Goal: Task Accomplishment & Management: Use online tool/utility

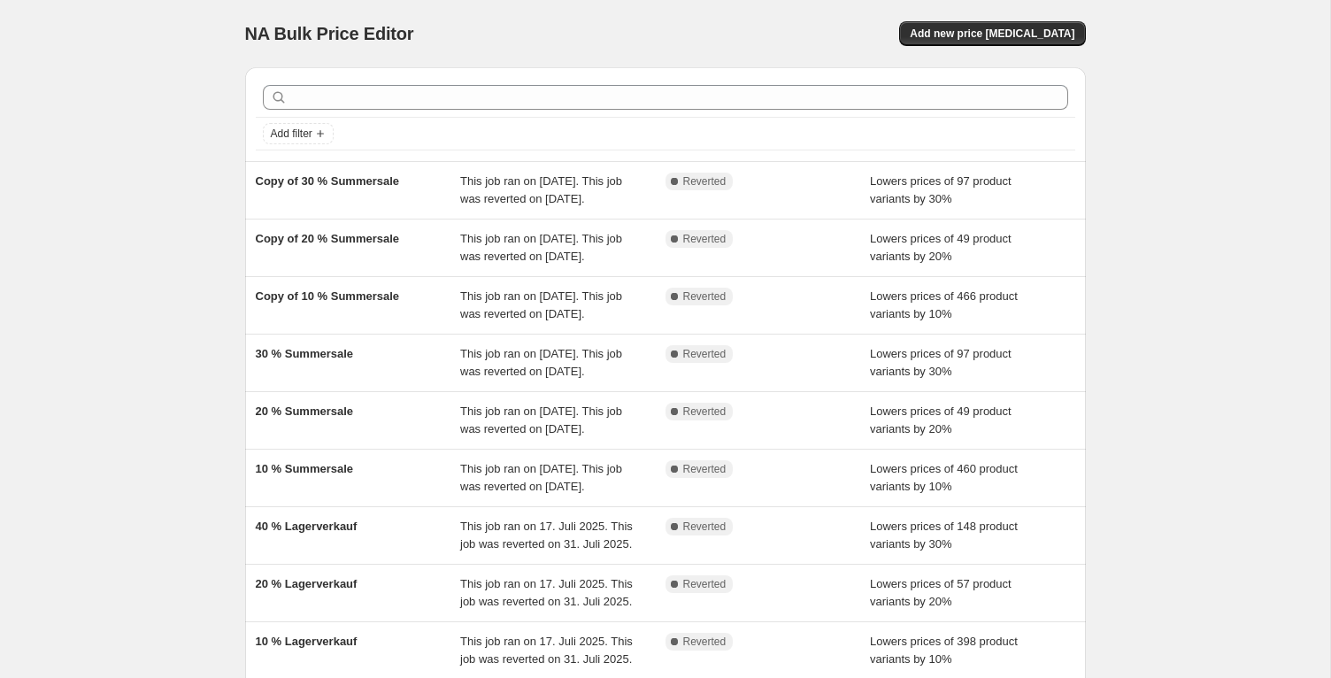
click at [274, 52] on div "NA Bulk Price Editor. This page is ready NA Bulk Price Editor Add new price [ME…" at bounding box center [665, 33] width 841 height 67
drag, startPoint x: 229, startPoint y: 27, endPoint x: 502, endPoint y: 44, distance: 273.1
click at [462, 41] on div "NA Bulk Price Editor. This page is ready NA Bulk Price Editor Add new price [ME…" at bounding box center [665, 455] width 1330 height 911
click at [504, 44] on div "NA Bulk Price Editor" at bounding box center [447, 33] width 404 height 25
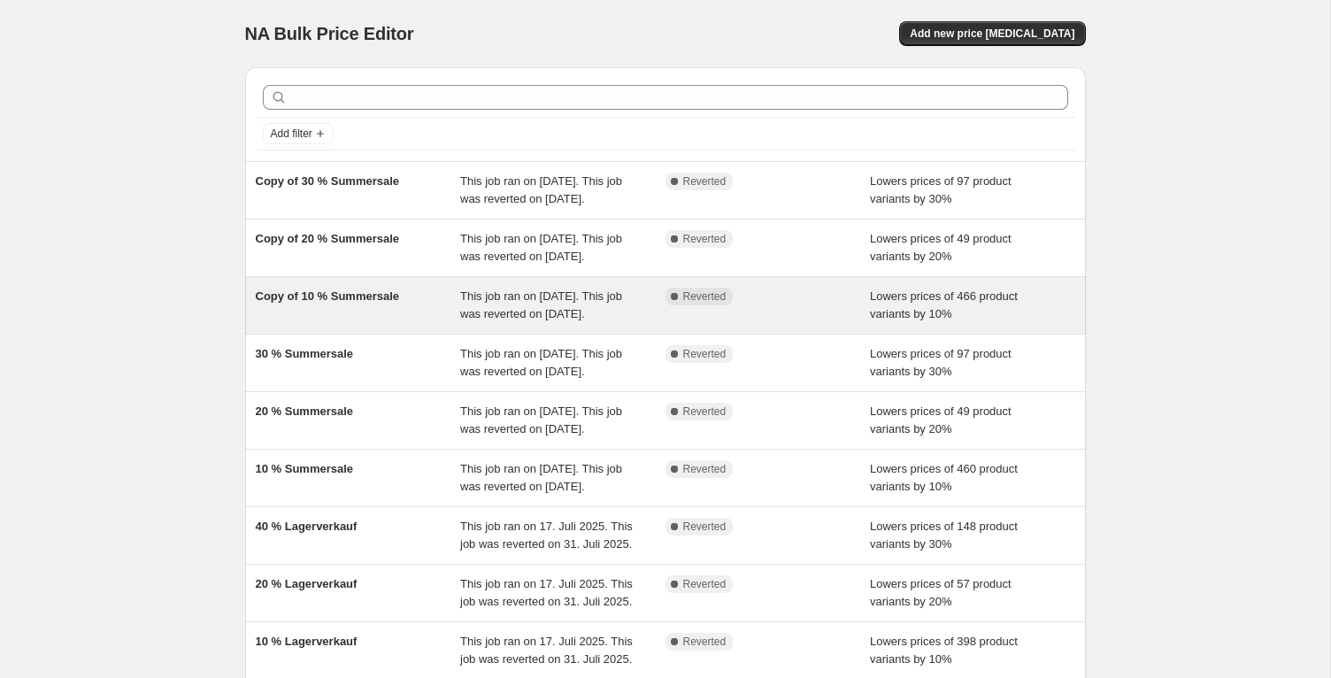
click at [400, 323] on div "Copy of 10 % Summersale" at bounding box center [358, 305] width 205 height 35
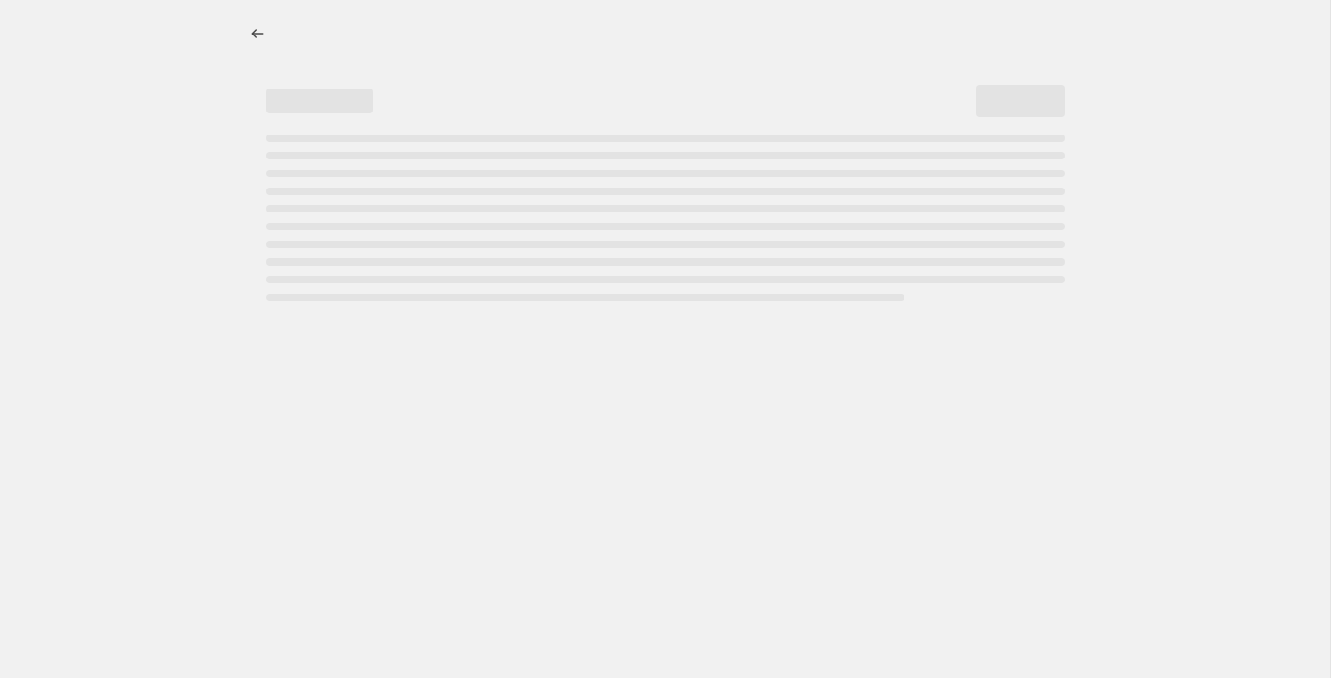
select select "percentage"
select select "tag"
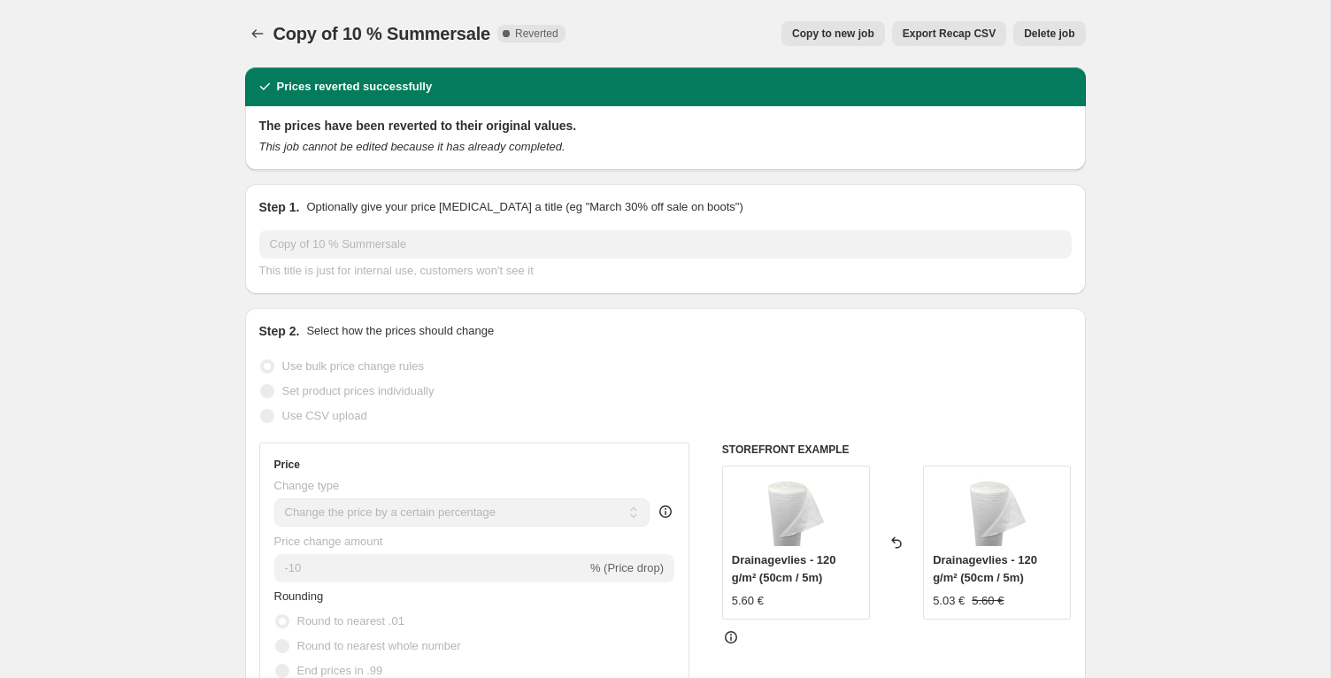
click at [842, 35] on span "Copy to new job" at bounding box center [833, 34] width 82 height 14
select select "percentage"
select select "tag"
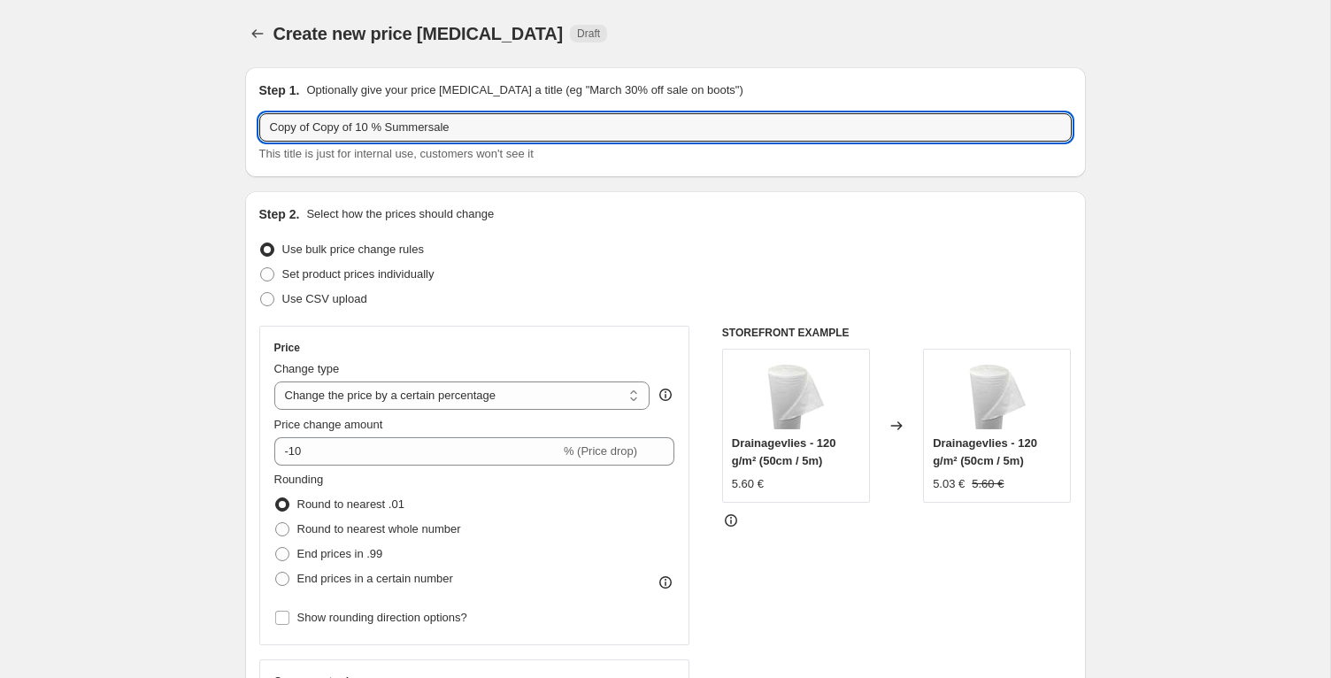
drag, startPoint x: 358, startPoint y: 127, endPoint x: 249, endPoint y: 112, distance: 109.8
click at [249, 112] on div "Step 1. Optionally give your price [MEDICAL_DATA] a title (eg "March 30% off sa…" at bounding box center [665, 122] width 841 height 110
click at [273, 124] on input "10 % Summersale" at bounding box center [665, 127] width 812 height 28
click at [327, 131] on input "10 % Summersale" at bounding box center [665, 127] width 812 height 28
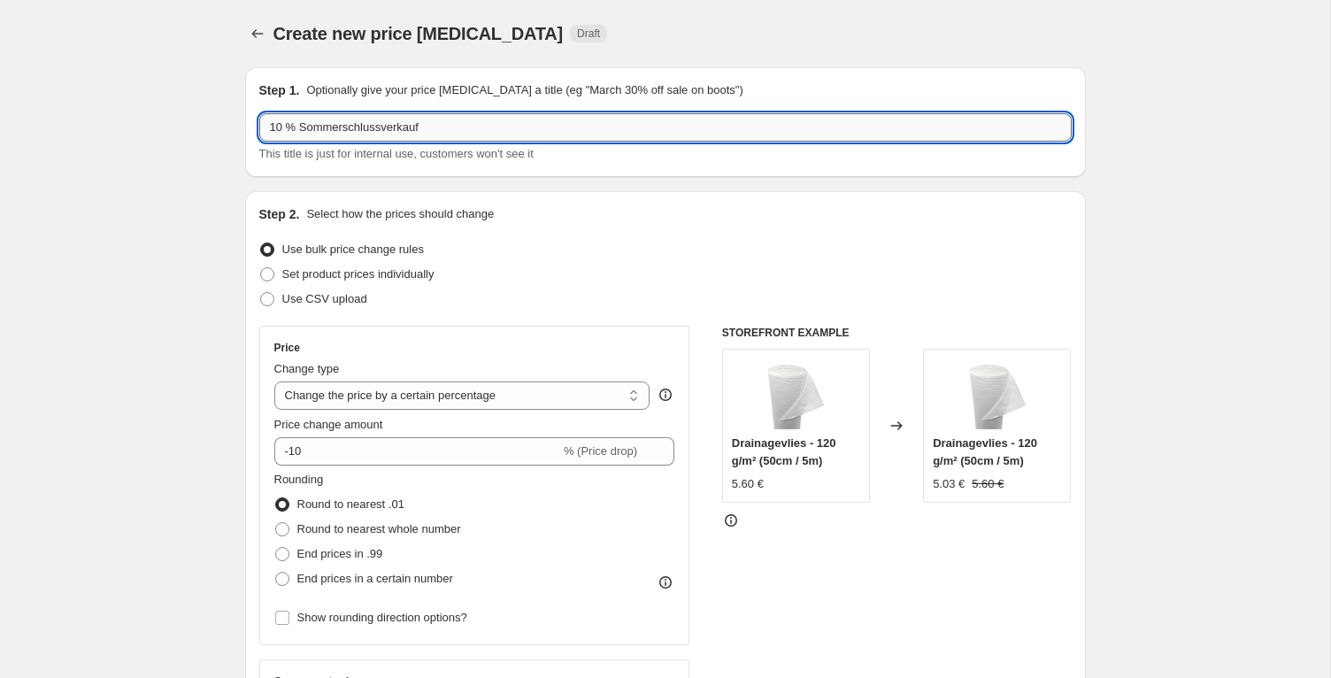
click at [303, 129] on input "10 % Sommerschlussverkauf" at bounding box center [665, 127] width 812 height 28
type input "10 % Sommerschlussverkauf"
drag, startPoint x: 195, startPoint y: 144, endPoint x: 196, endPoint y: 154, distance: 9.8
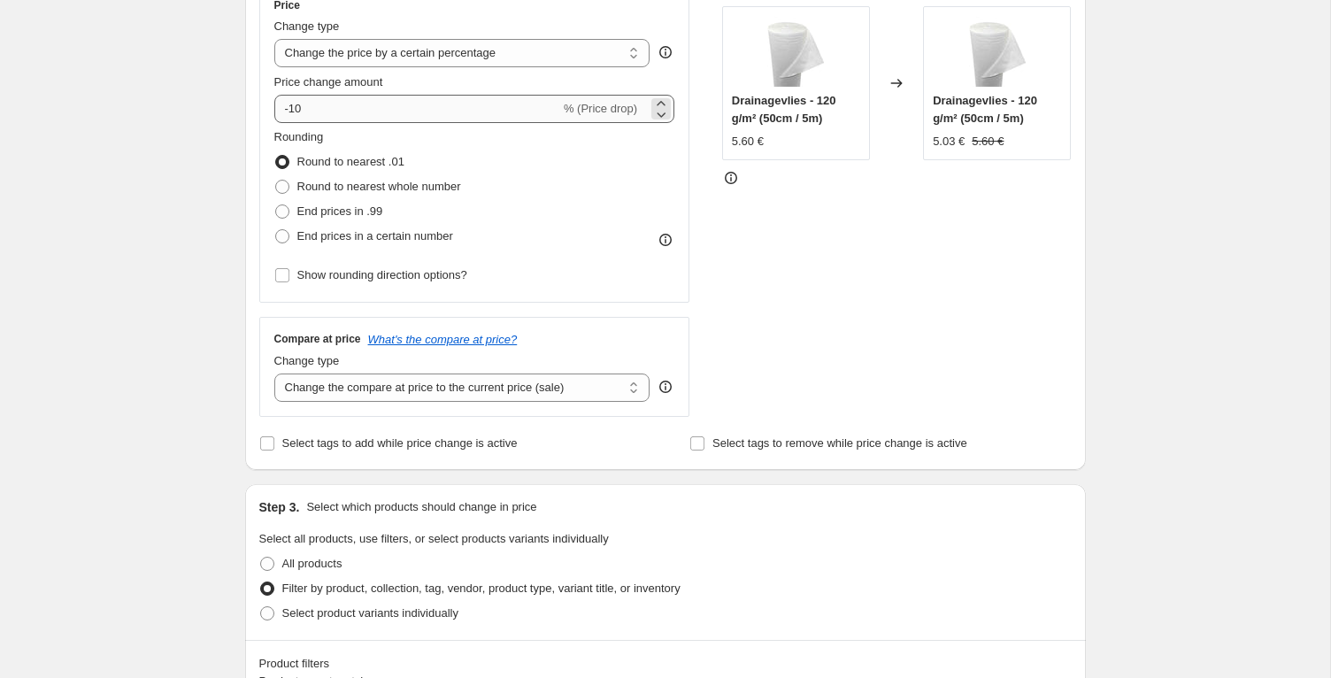
scroll to position [329, 0]
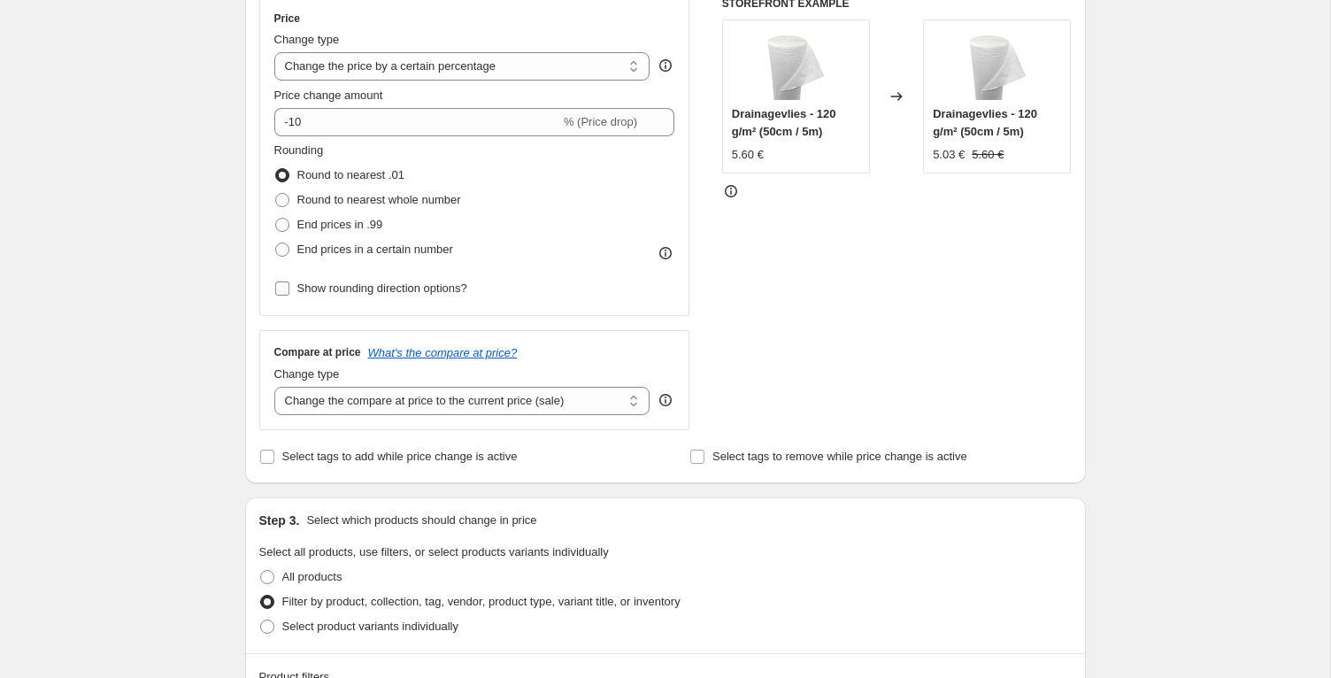
click at [401, 289] on span "Show rounding direction options?" at bounding box center [382, 287] width 170 height 13
click at [289, 289] on input "Show rounding direction options?" at bounding box center [282, 288] width 14 height 14
checkbox input "true"
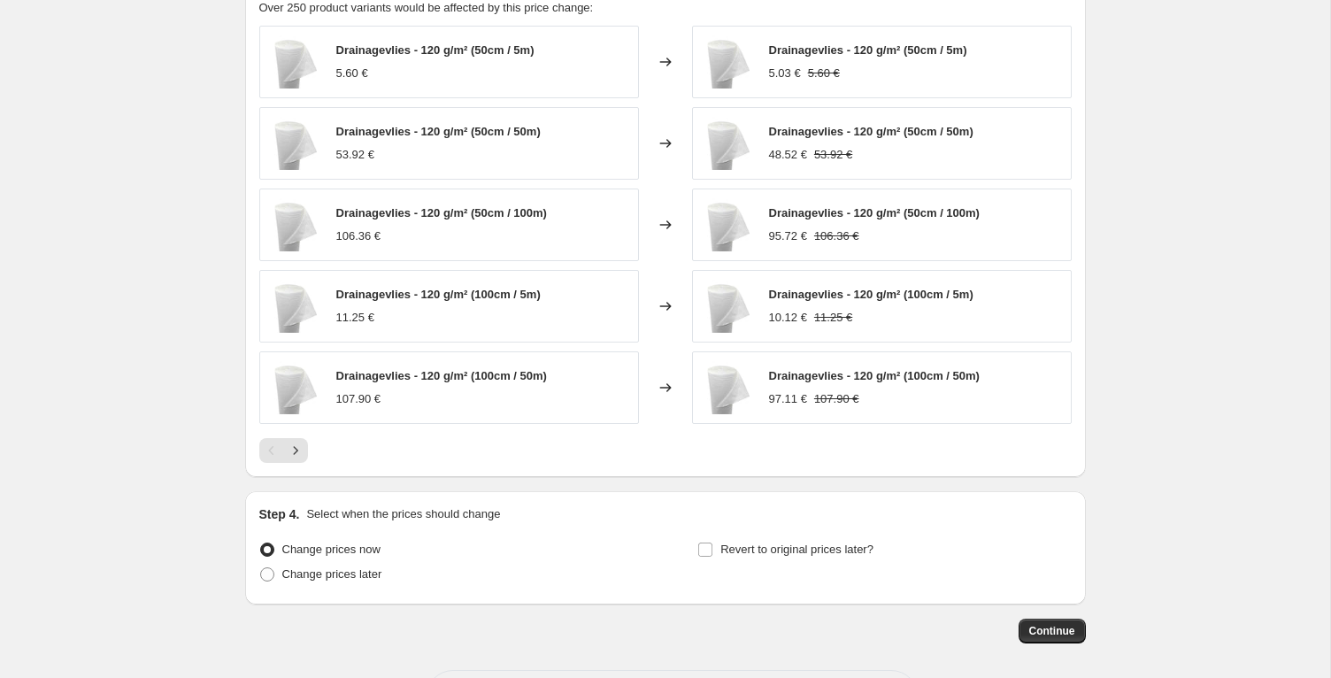
scroll to position [1400, 0]
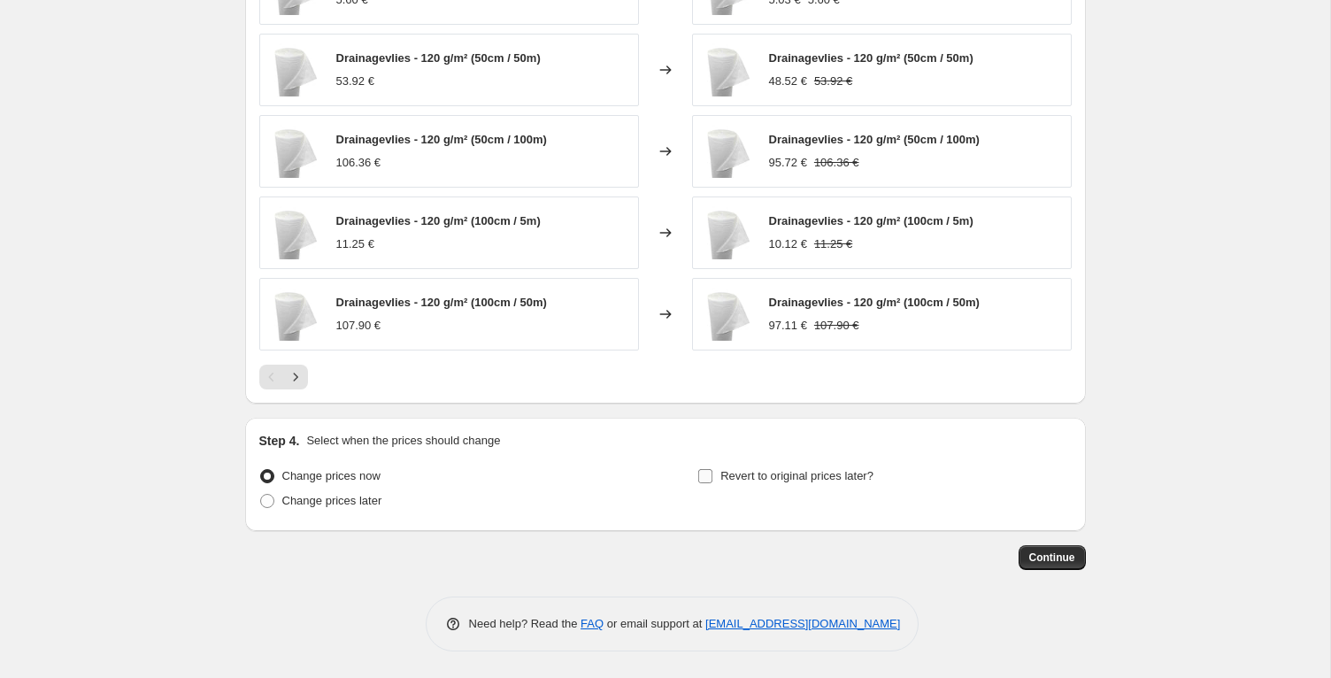
click at [719, 474] on label "Revert to original prices later?" at bounding box center [785, 476] width 176 height 25
click at [712, 474] on input "Revert to original prices later?" at bounding box center [705, 476] width 14 height 14
checkbox input "true"
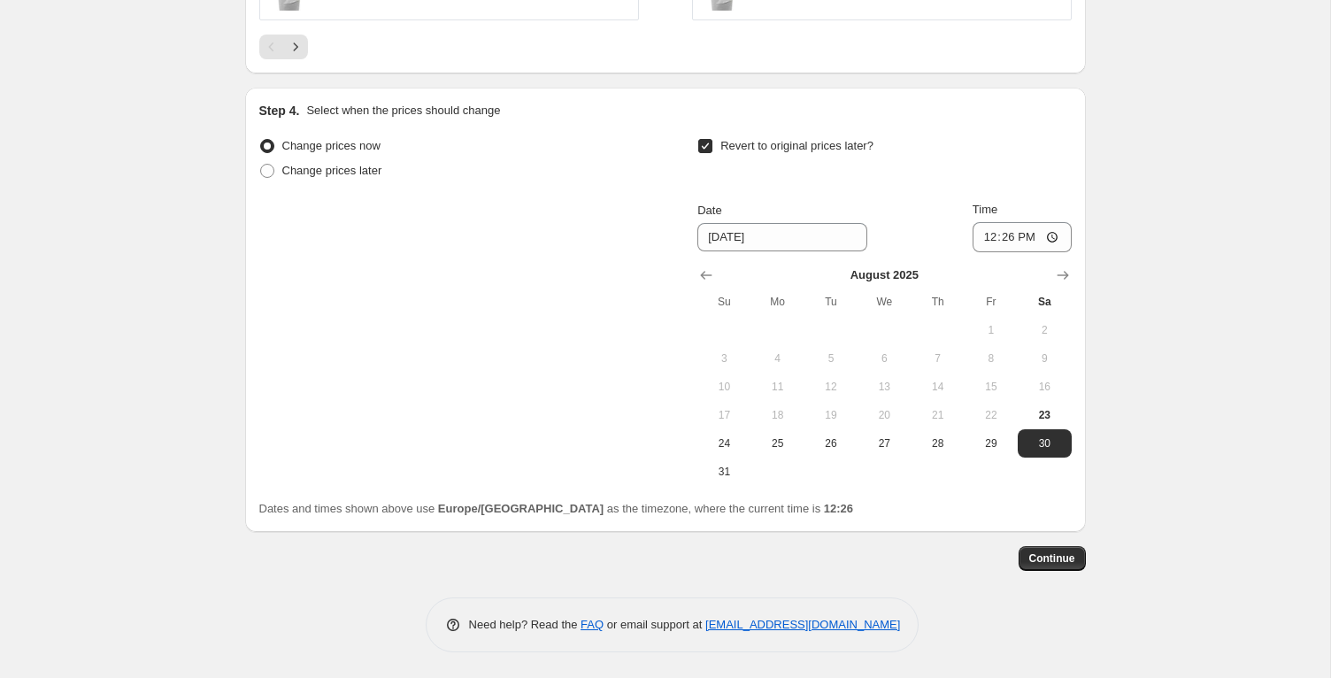
scroll to position [1731, 0]
click at [724, 469] on span "31" at bounding box center [723, 471] width 39 height 14
type input "[DATE]"
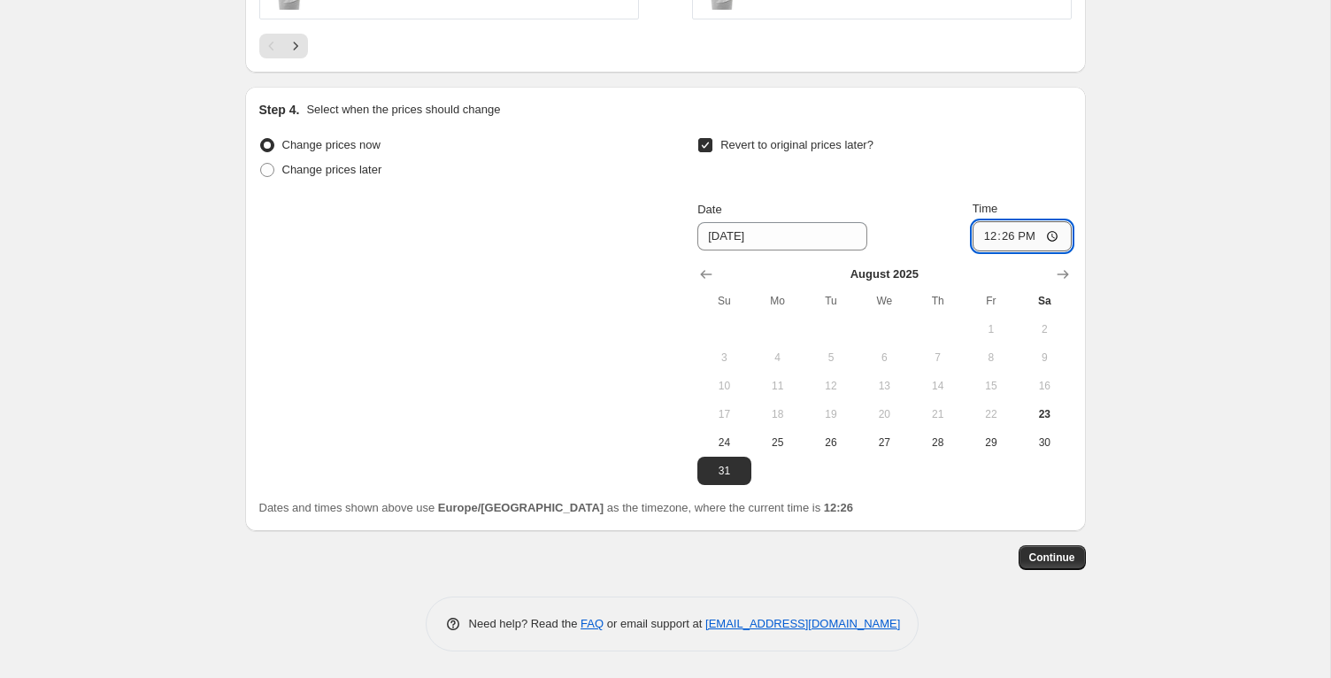
click at [1013, 238] on input "12:26" at bounding box center [1022, 236] width 99 height 30
type input "23:59"
click at [1057, 559] on span "Continue" at bounding box center [1052, 557] width 46 height 14
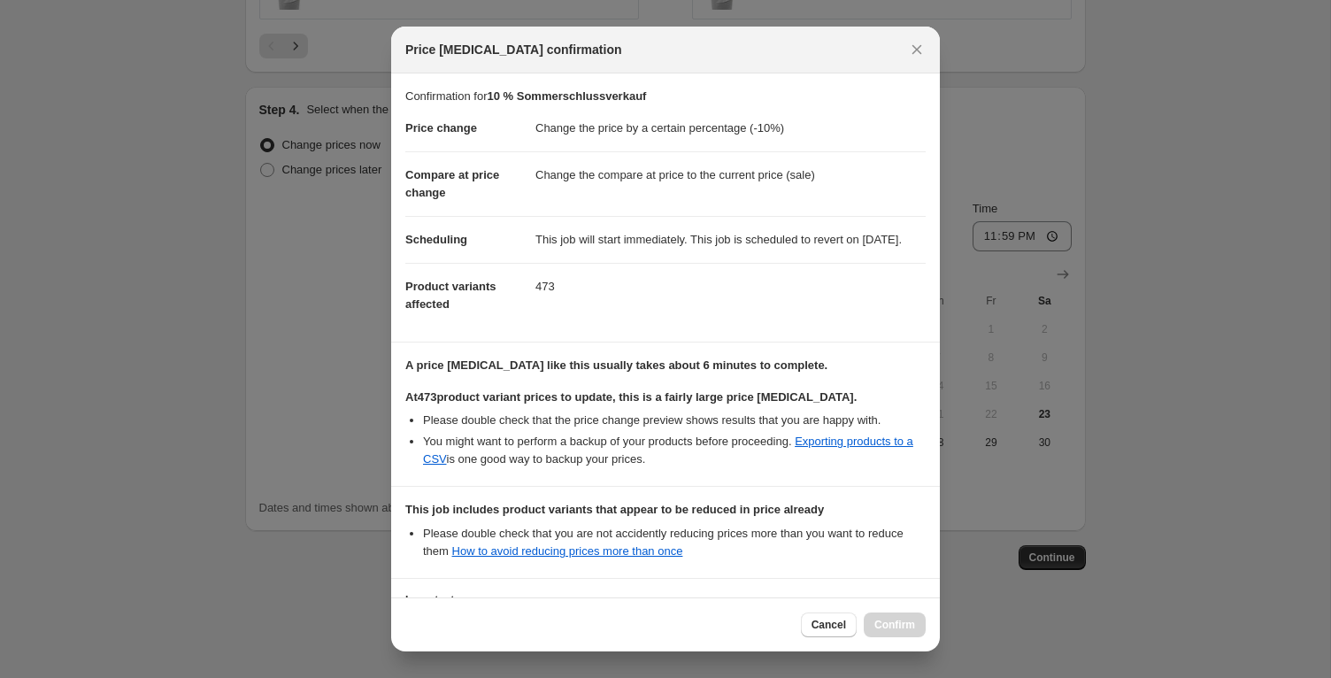
scroll to position [182, 0]
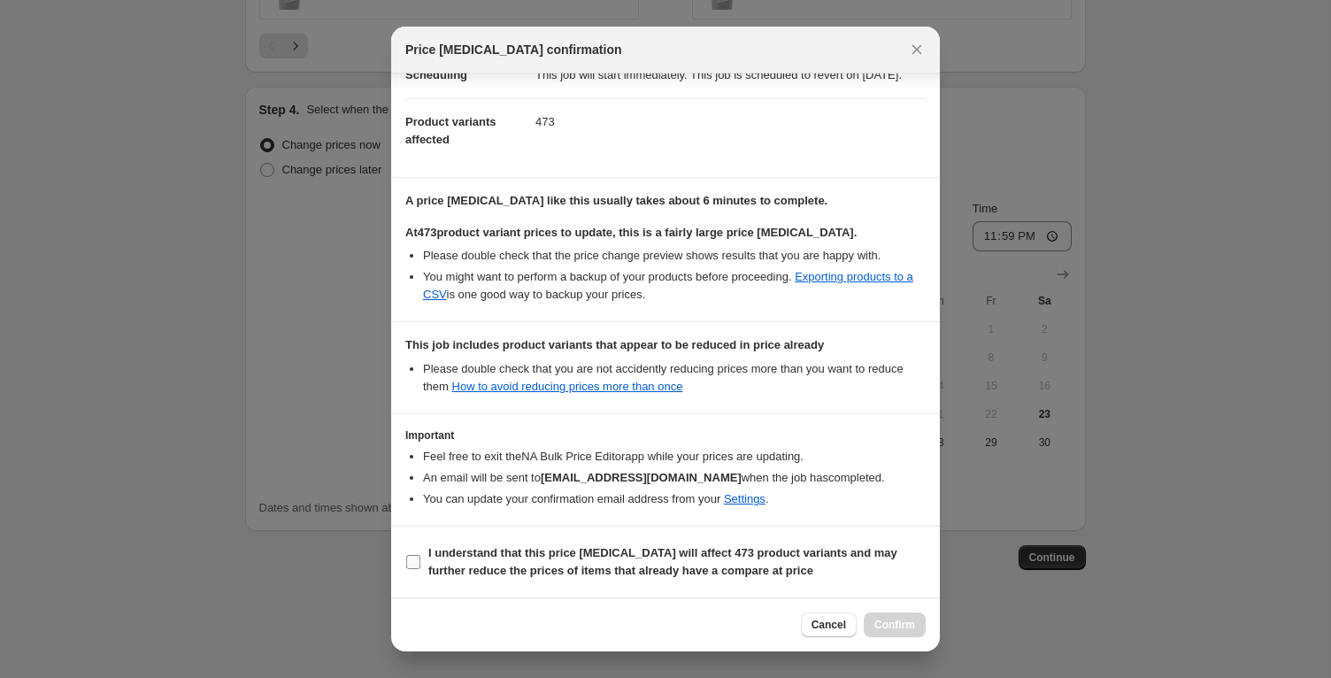
click at [568, 558] on b "I understand that this price [MEDICAL_DATA] will affect 473 product variants an…" at bounding box center [662, 561] width 469 height 31
click at [420, 558] on input "I understand that this price [MEDICAL_DATA] will affect 473 product variants an…" at bounding box center [413, 562] width 14 height 14
checkbox input "true"
click at [896, 624] on span "Confirm" at bounding box center [894, 625] width 41 height 14
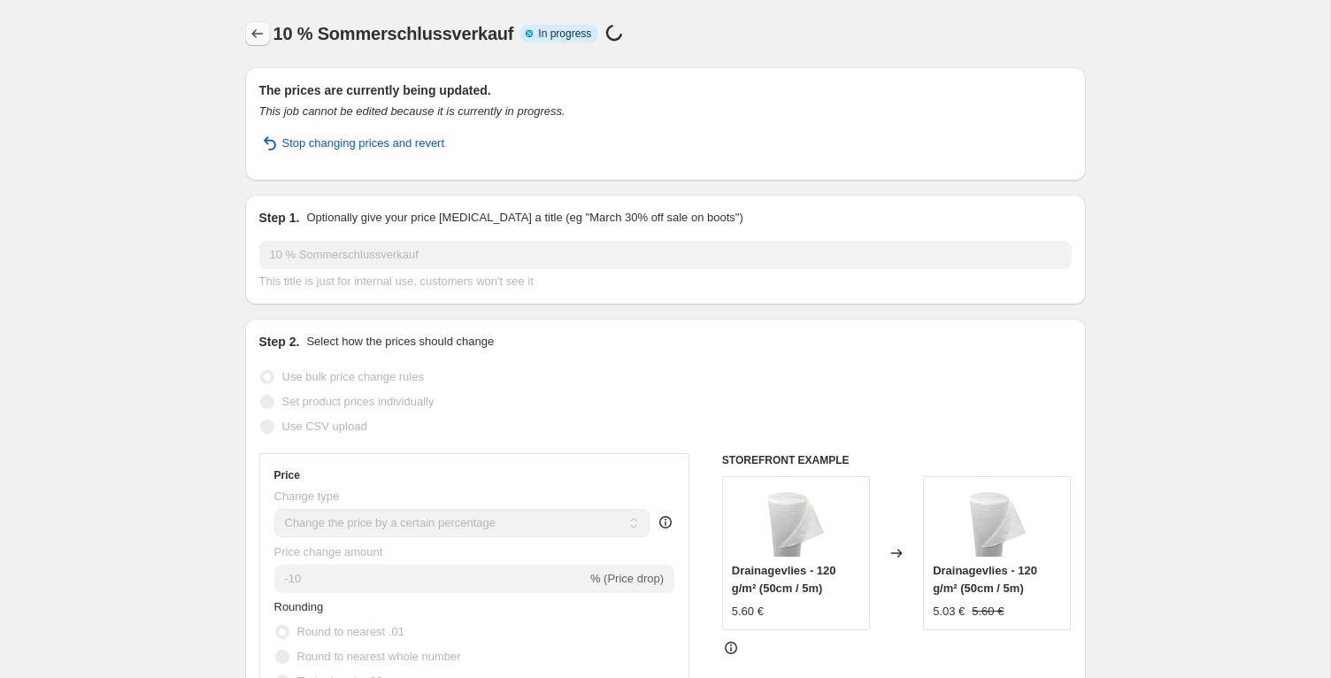
click at [262, 33] on icon "Price change jobs" at bounding box center [258, 34] width 18 height 18
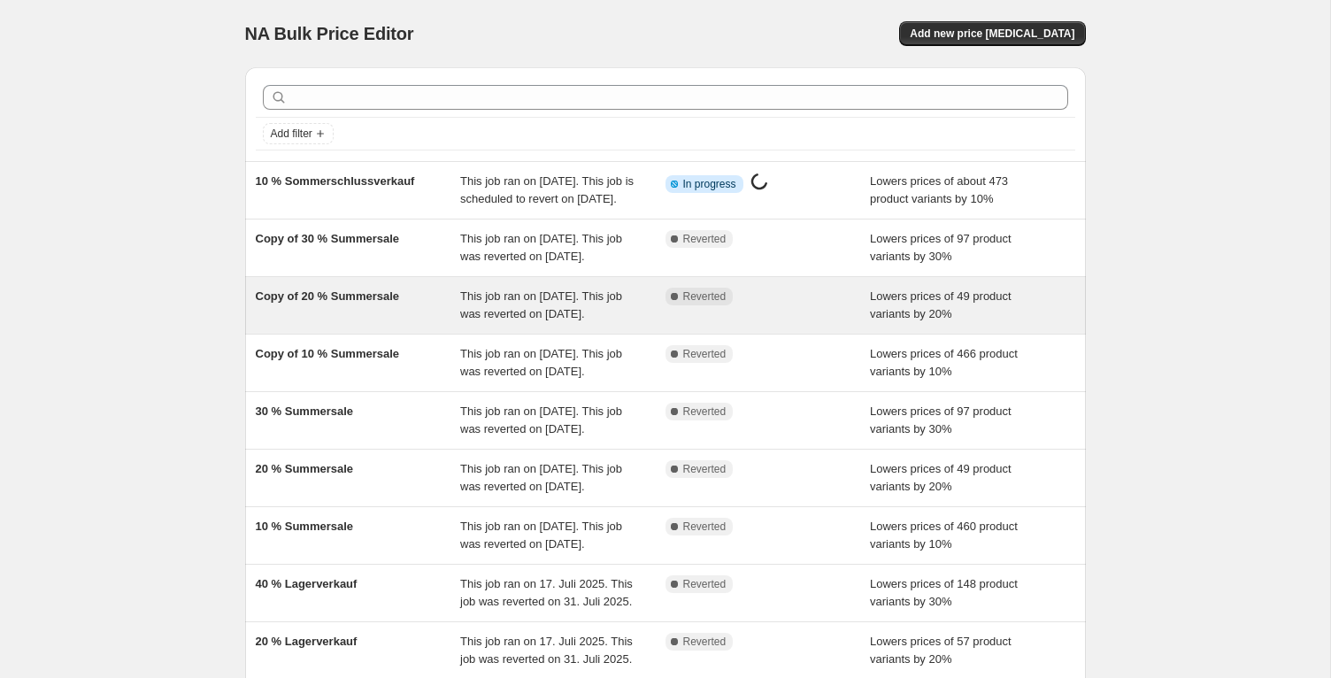
click at [442, 323] on div "Copy of 20 % Summersale" at bounding box center [358, 305] width 205 height 35
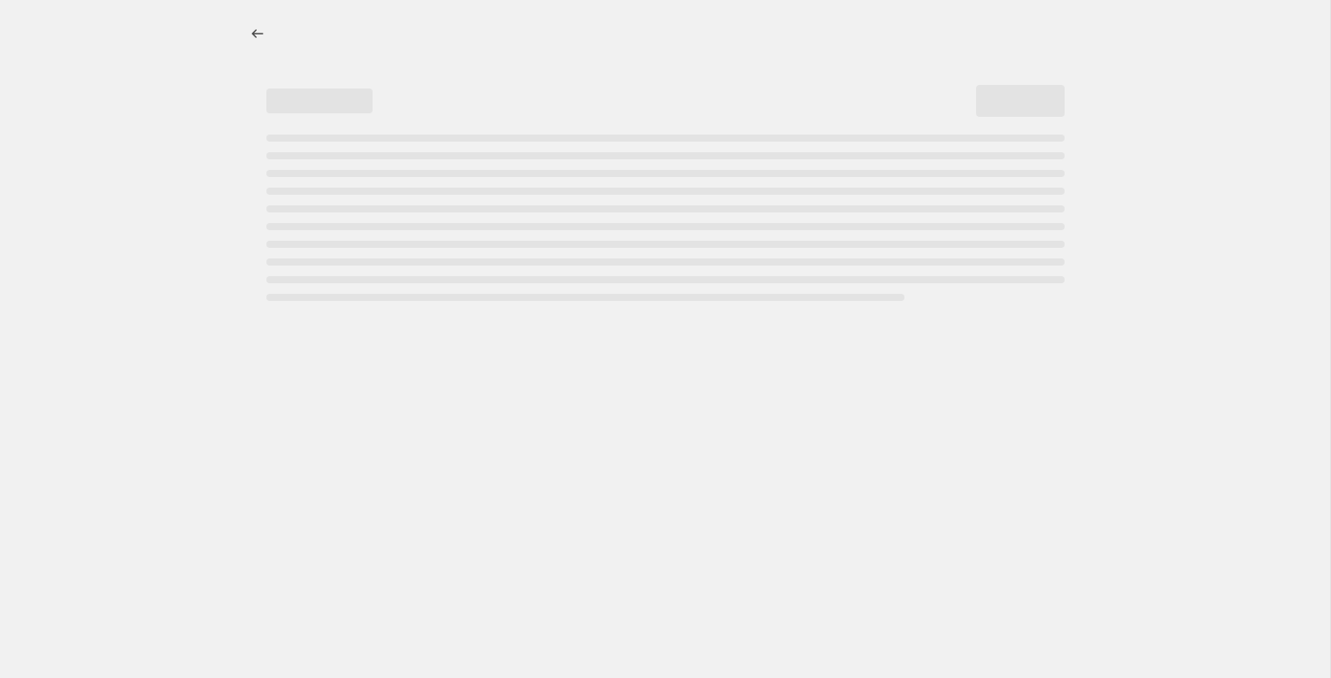
select select "percentage"
select select "tag"
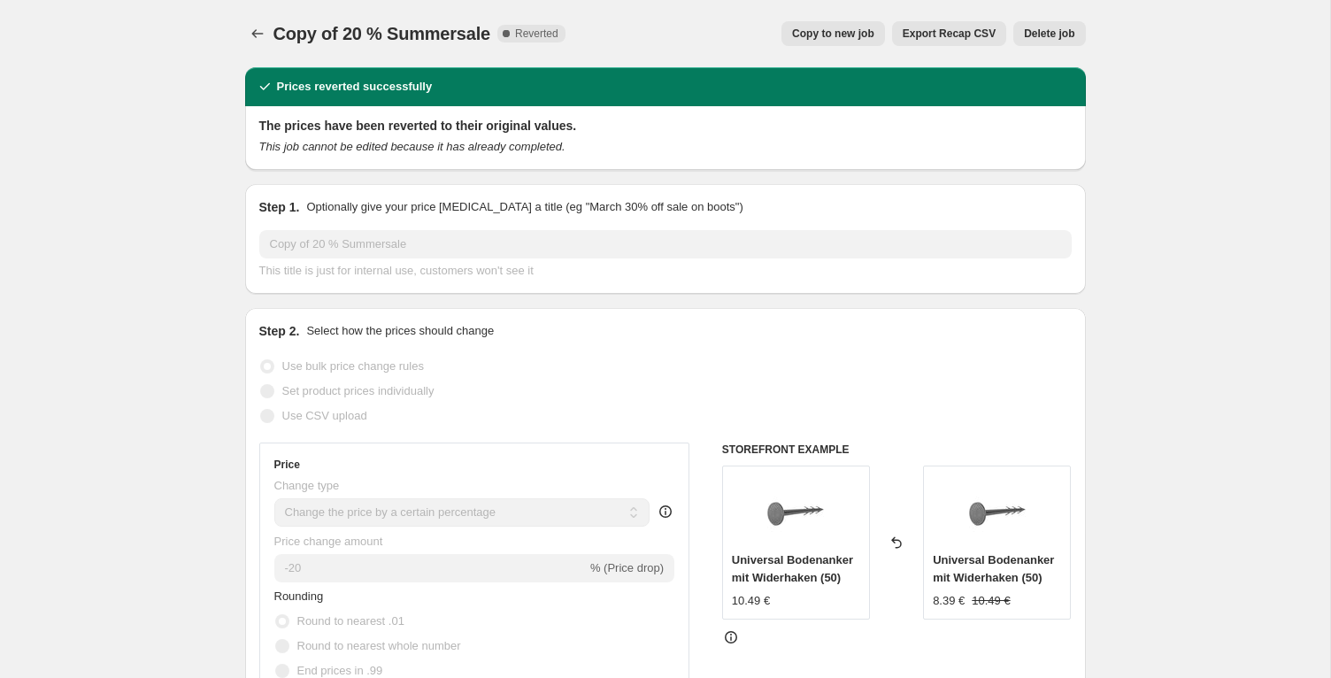
click at [827, 30] on span "Copy to new job" at bounding box center [833, 34] width 82 height 14
select select "percentage"
select select "tag"
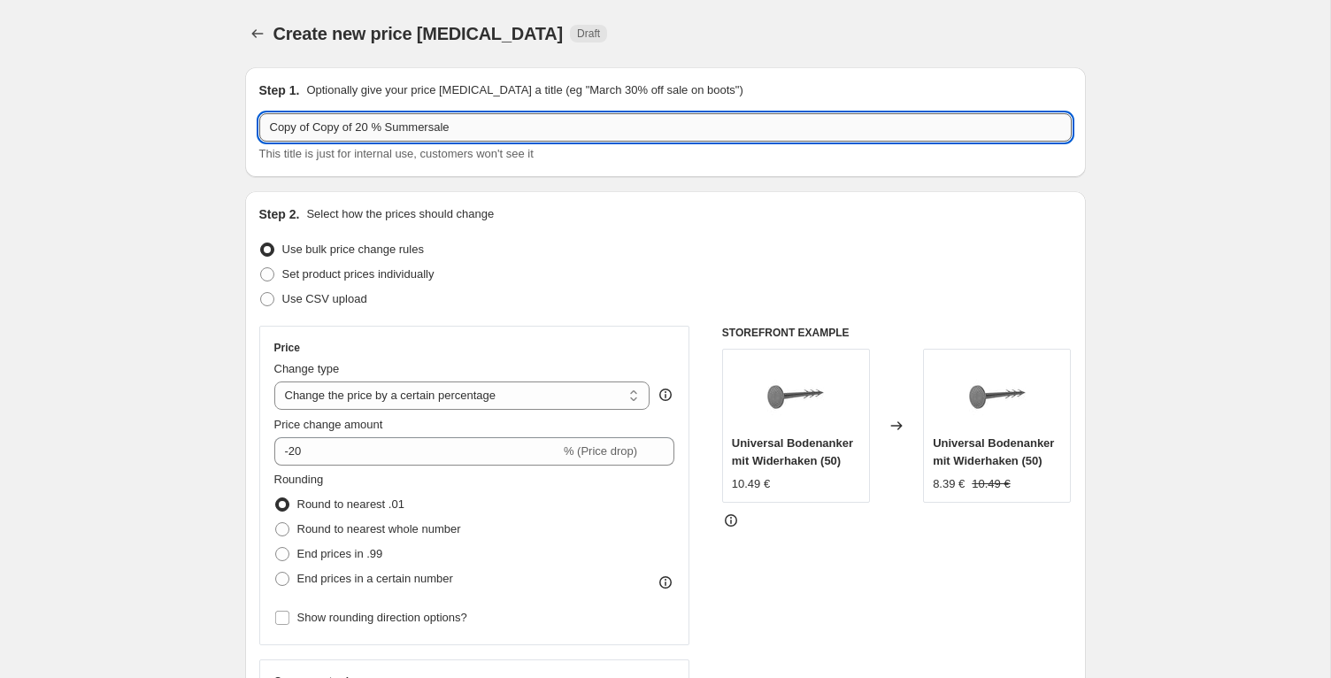
click at [348, 125] on input "Copy of Copy of 20 % Summersale" at bounding box center [665, 127] width 812 height 28
paste input "10 % Sommerschlussverkauf"
drag, startPoint x: 275, startPoint y: 130, endPoint x: 259, endPoint y: 128, distance: 16.0
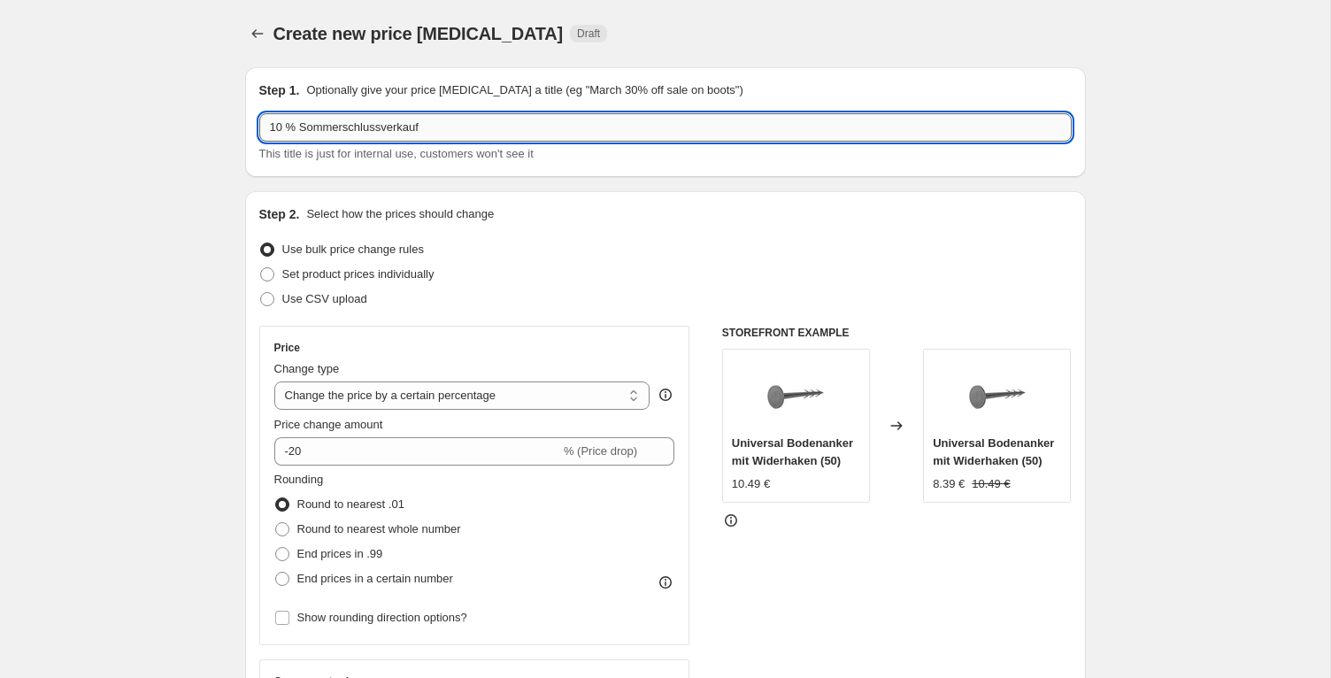
click at [257, 129] on div "Step 1. Optionally give your price [MEDICAL_DATA] a title (eg "March 30% off sa…" at bounding box center [665, 122] width 841 height 110
type input "20 % Sommerschlussverkauf"
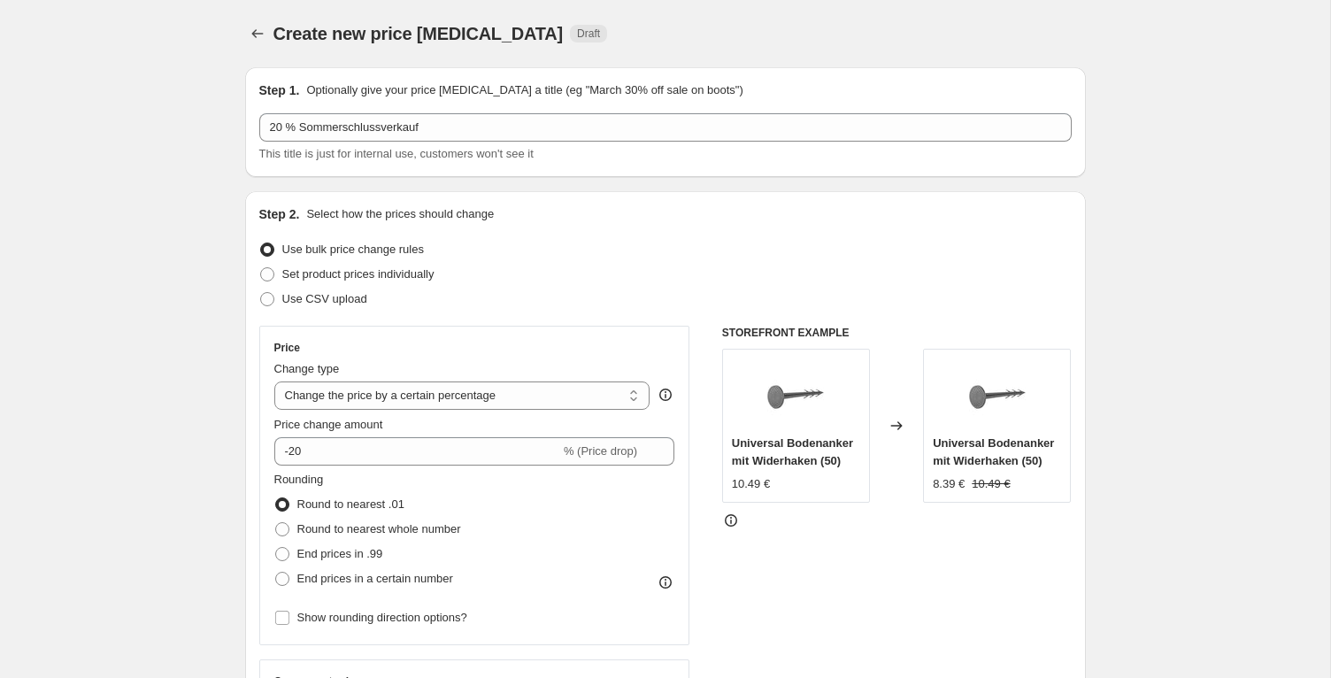
drag, startPoint x: 223, startPoint y: 149, endPoint x: 363, endPoint y: 196, distance: 147.8
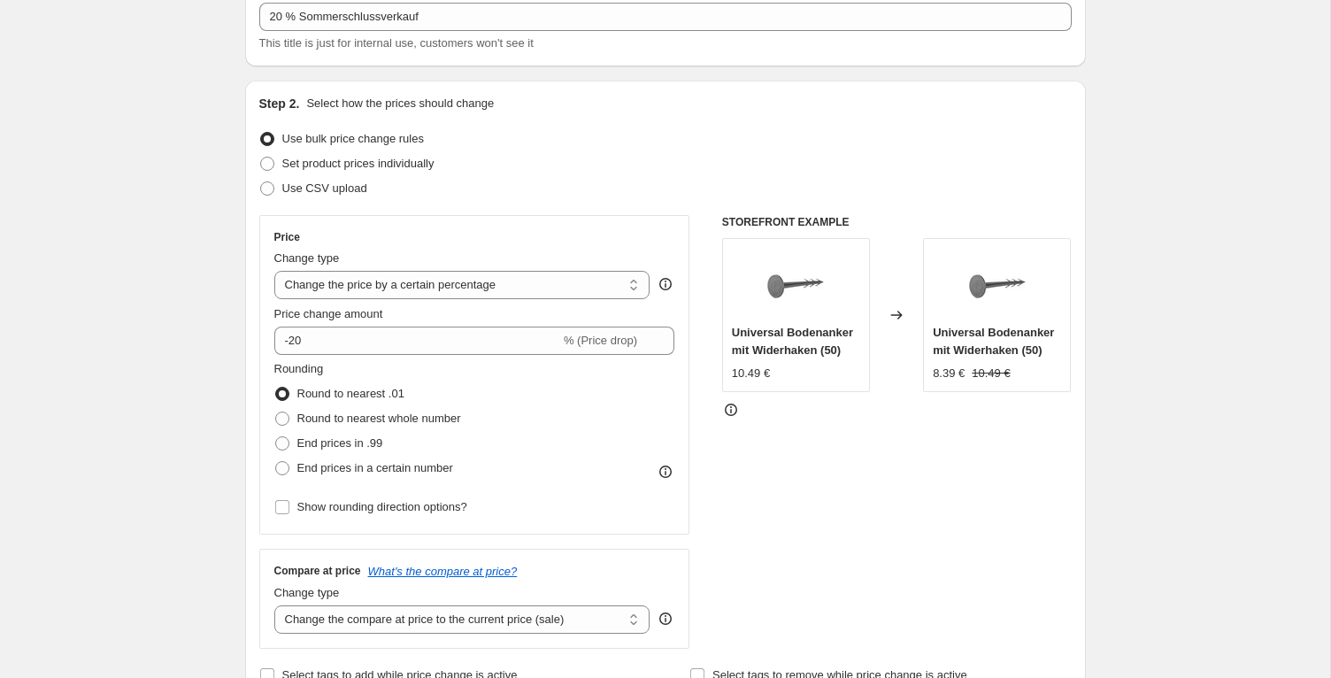
scroll to position [230, 0]
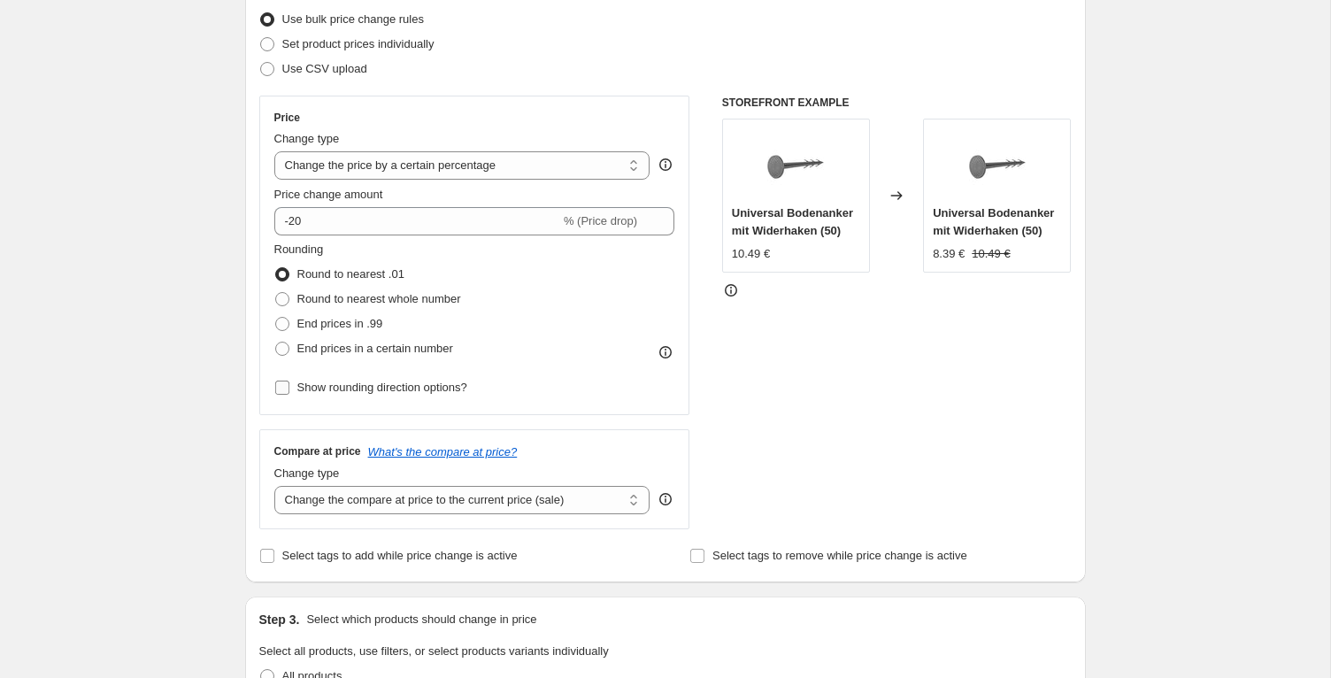
click at [378, 394] on span "Show rounding direction options?" at bounding box center [382, 387] width 170 height 13
click at [289, 394] on input "Show rounding direction options?" at bounding box center [282, 388] width 14 height 14
checkbox input "true"
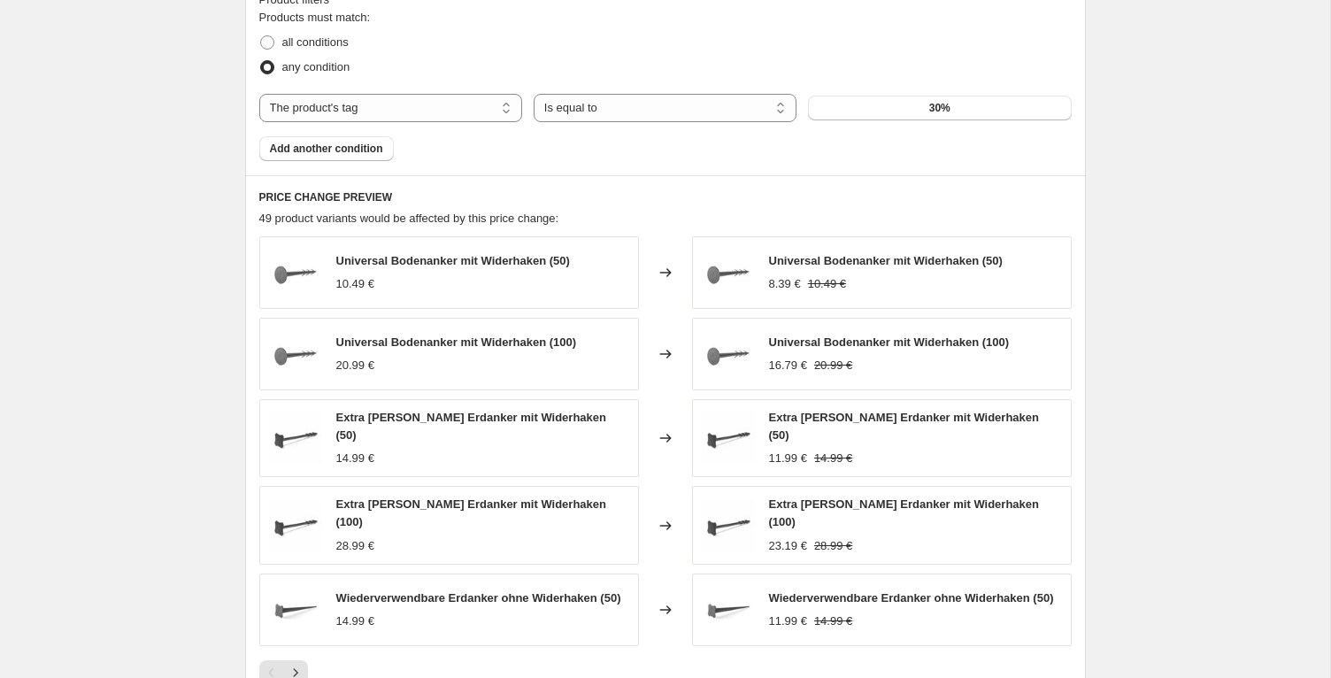
scroll to position [1405, 0]
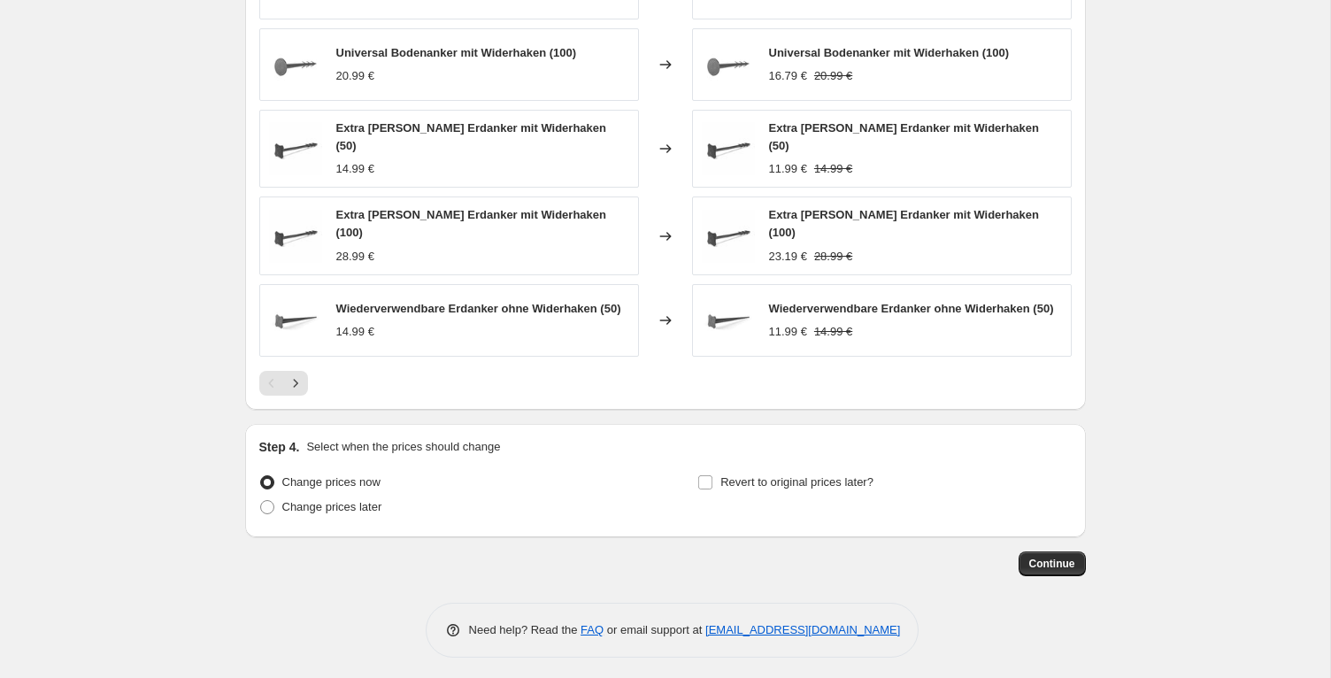
click at [746, 481] on span "Revert to original prices later?" at bounding box center [796, 481] width 153 height 13
click at [712, 481] on input "Revert to original prices later?" at bounding box center [705, 482] width 14 height 14
checkbox input "true"
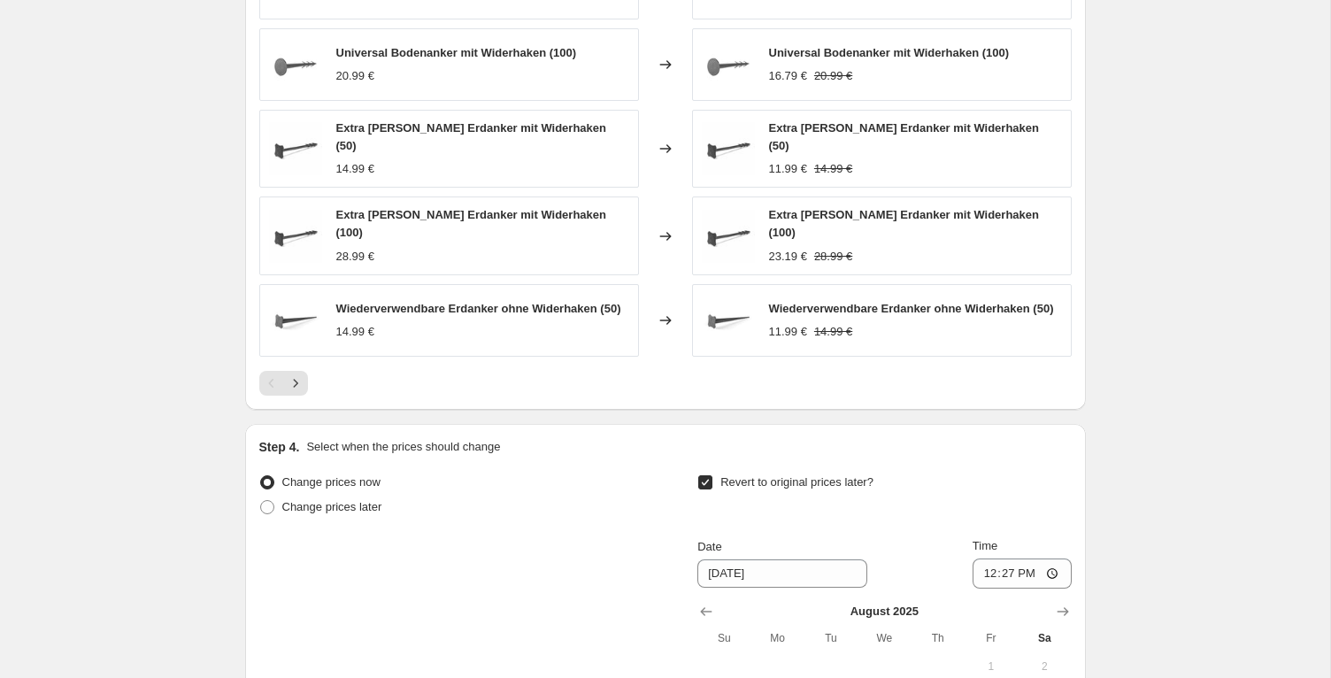
scroll to position [1736, 0]
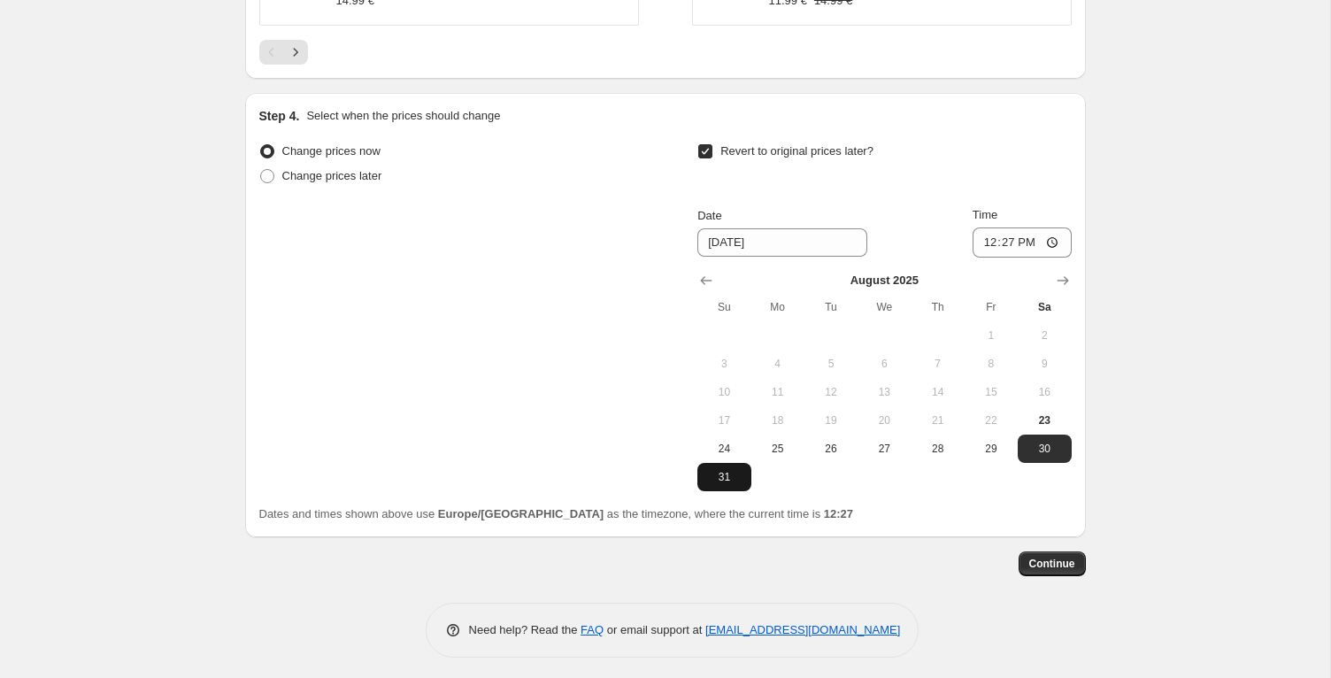
click at [719, 472] on span "31" at bounding box center [723, 477] width 39 height 14
type input "[DATE]"
click at [1013, 230] on input "12:27" at bounding box center [1022, 242] width 99 height 30
type input "23:59"
click at [1073, 211] on div "Step 4. Select when the prices should change Change prices now Change prices la…" at bounding box center [665, 315] width 841 height 444
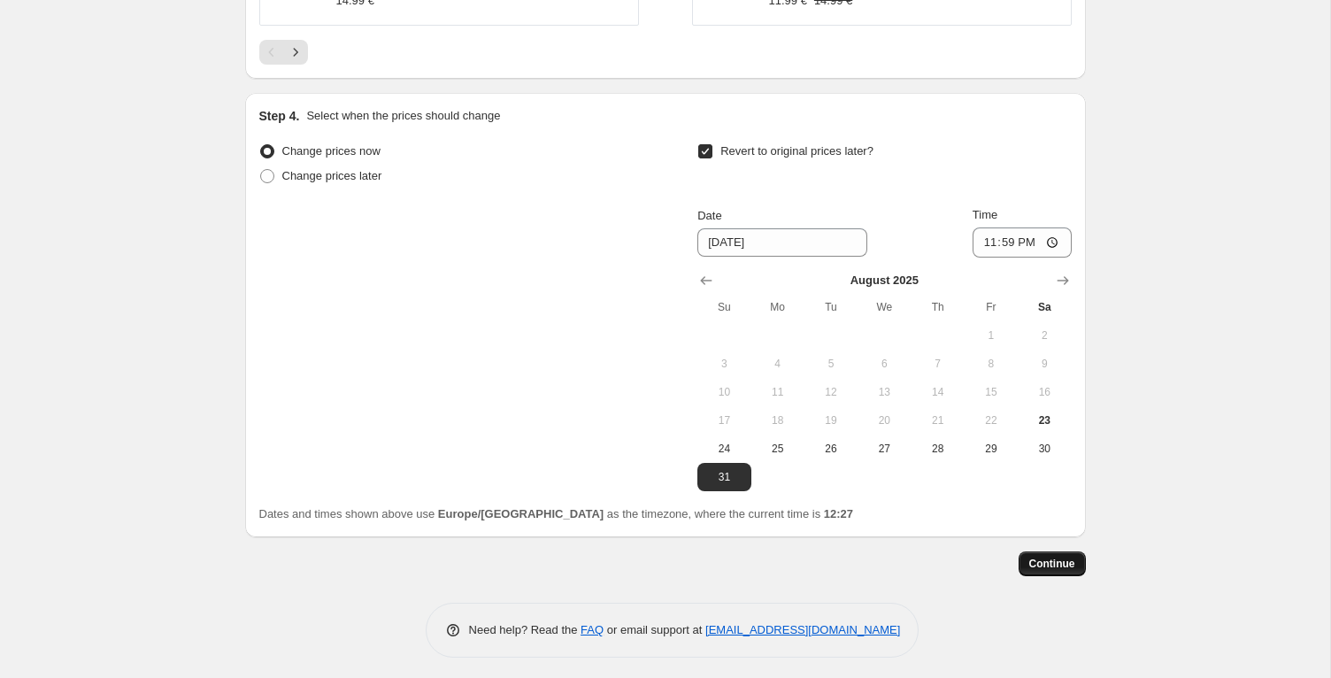
click at [1065, 565] on button "Continue" at bounding box center [1052, 563] width 67 height 25
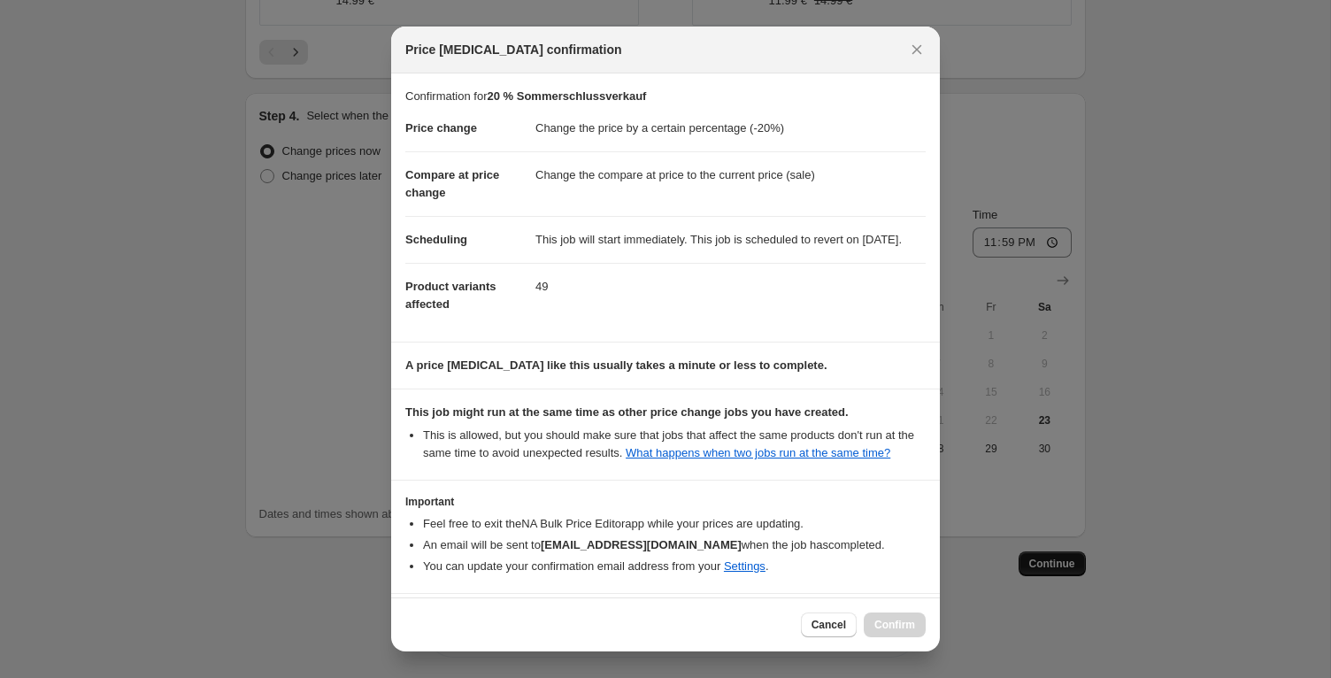
select select "percentage"
select select "tag"
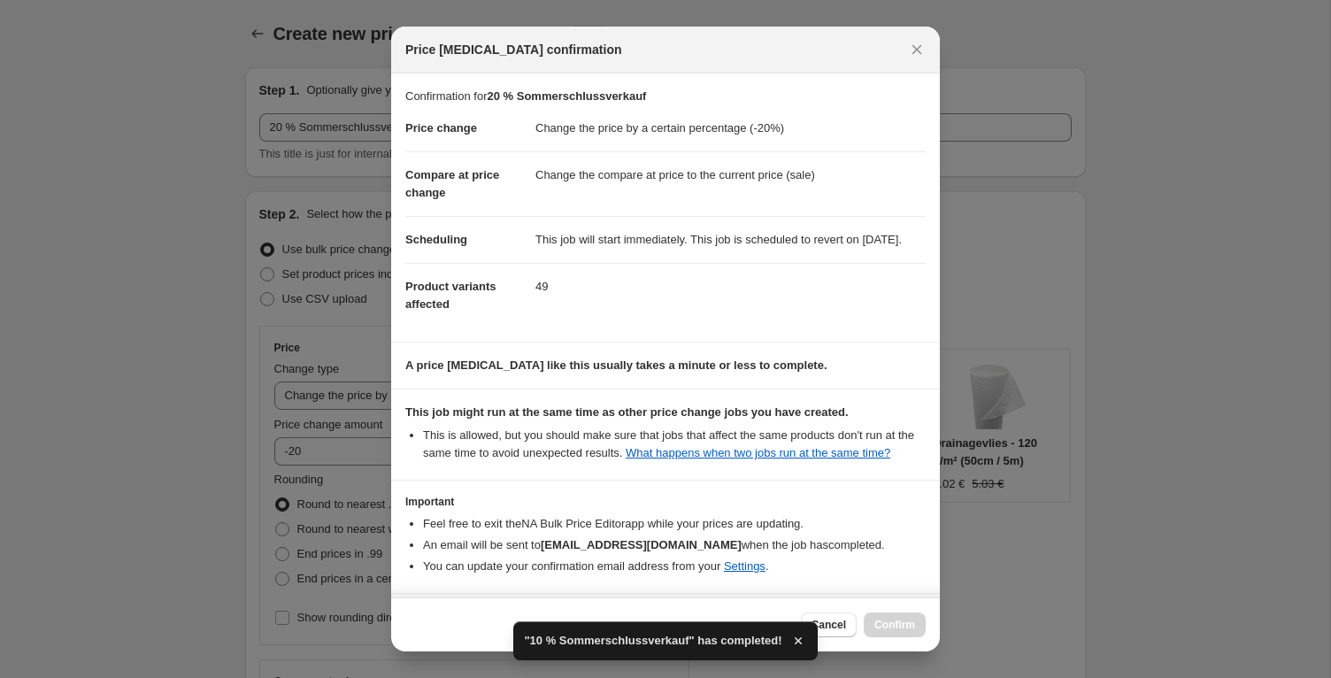
scroll to position [103, 0]
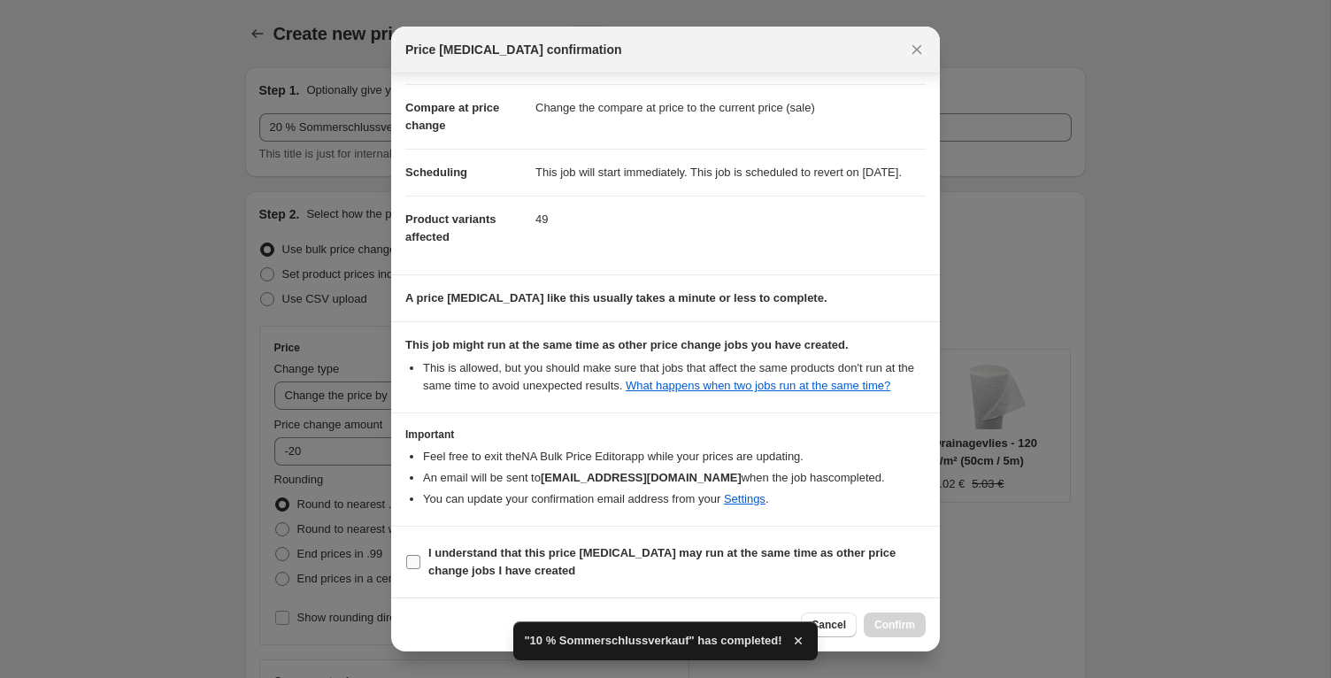
click at [533, 554] on b "I understand that this price [MEDICAL_DATA] may run at the same time as other p…" at bounding box center [661, 561] width 467 height 31
click at [420, 555] on input "I understand that this price [MEDICAL_DATA] may run at the same time as other p…" at bounding box center [413, 562] width 14 height 14
checkbox input "true"
click at [884, 615] on button "Confirm" at bounding box center [895, 624] width 62 height 25
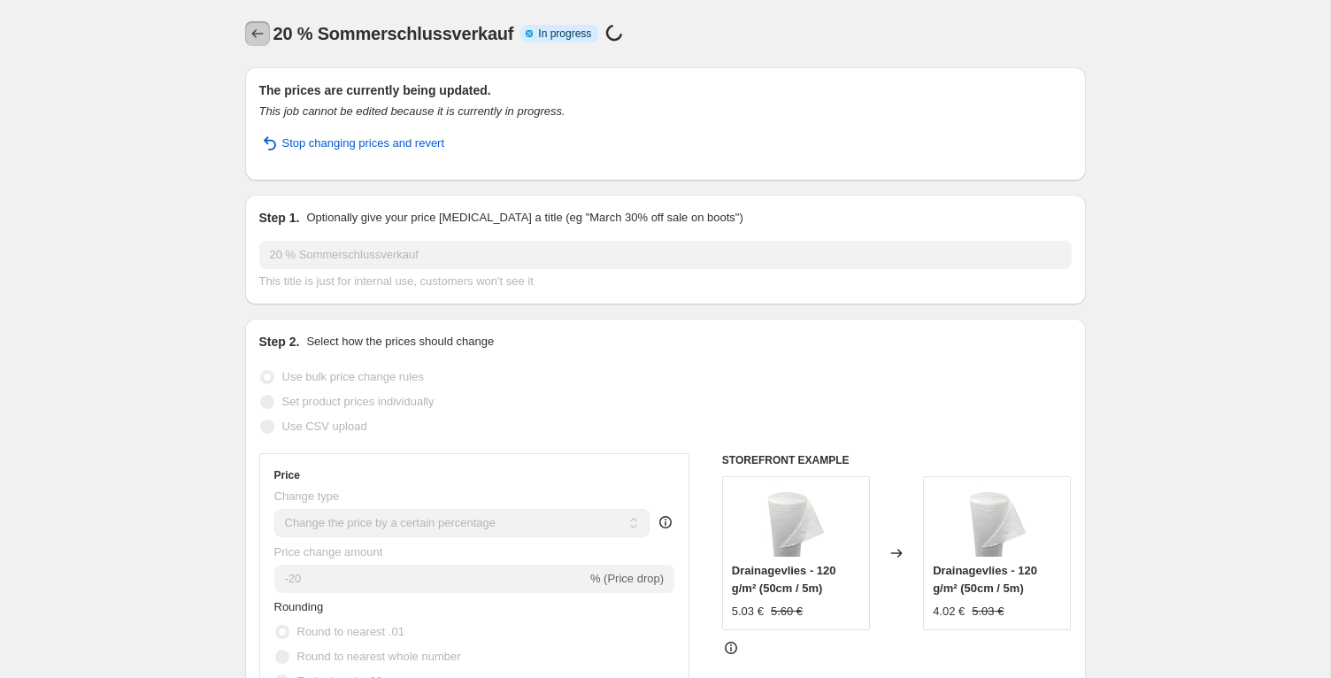
click at [259, 30] on icon "Price change jobs" at bounding box center [258, 34] width 18 height 18
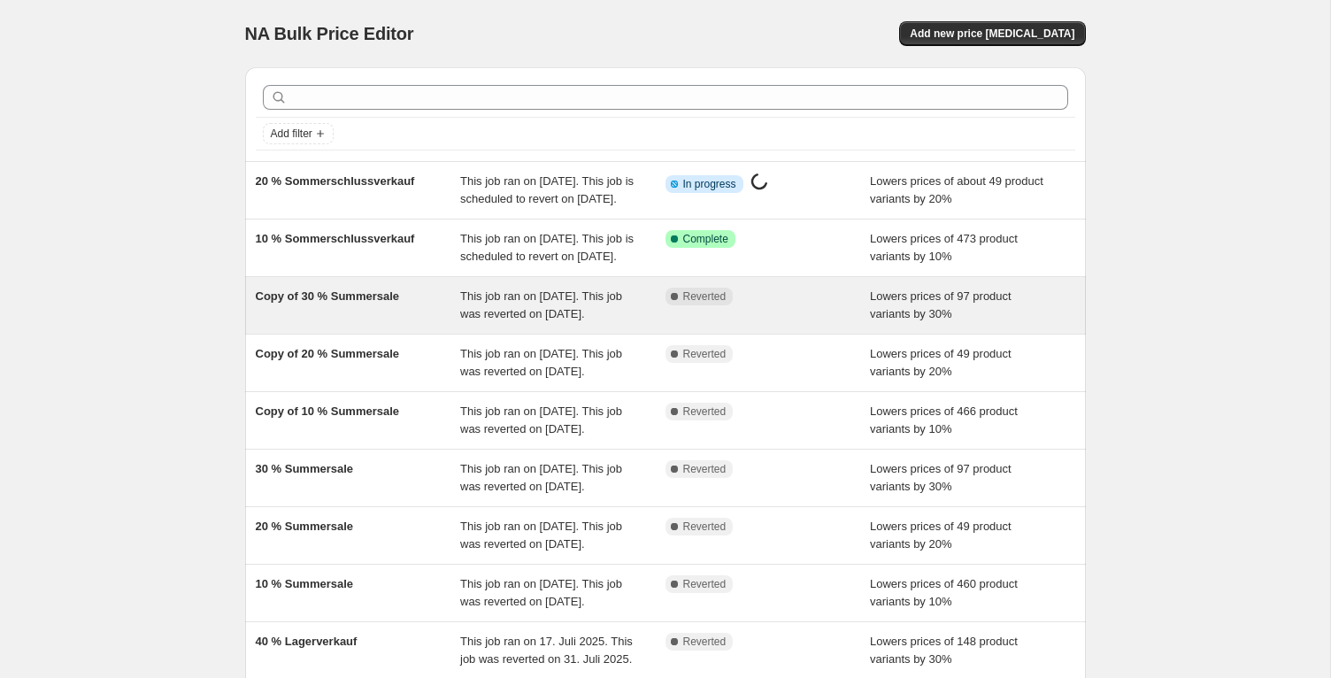
click at [352, 323] on div "Copy of 30 % Summersale" at bounding box center [358, 305] width 205 height 35
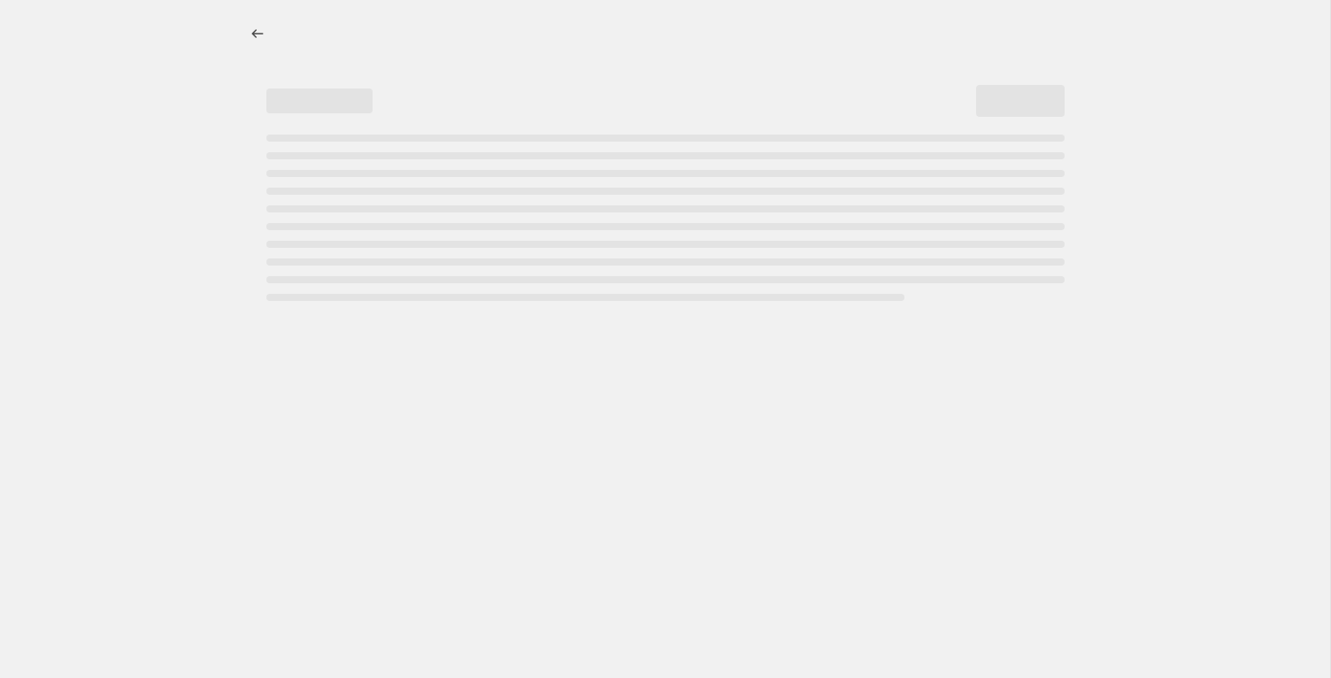
select select "percentage"
select select "tag"
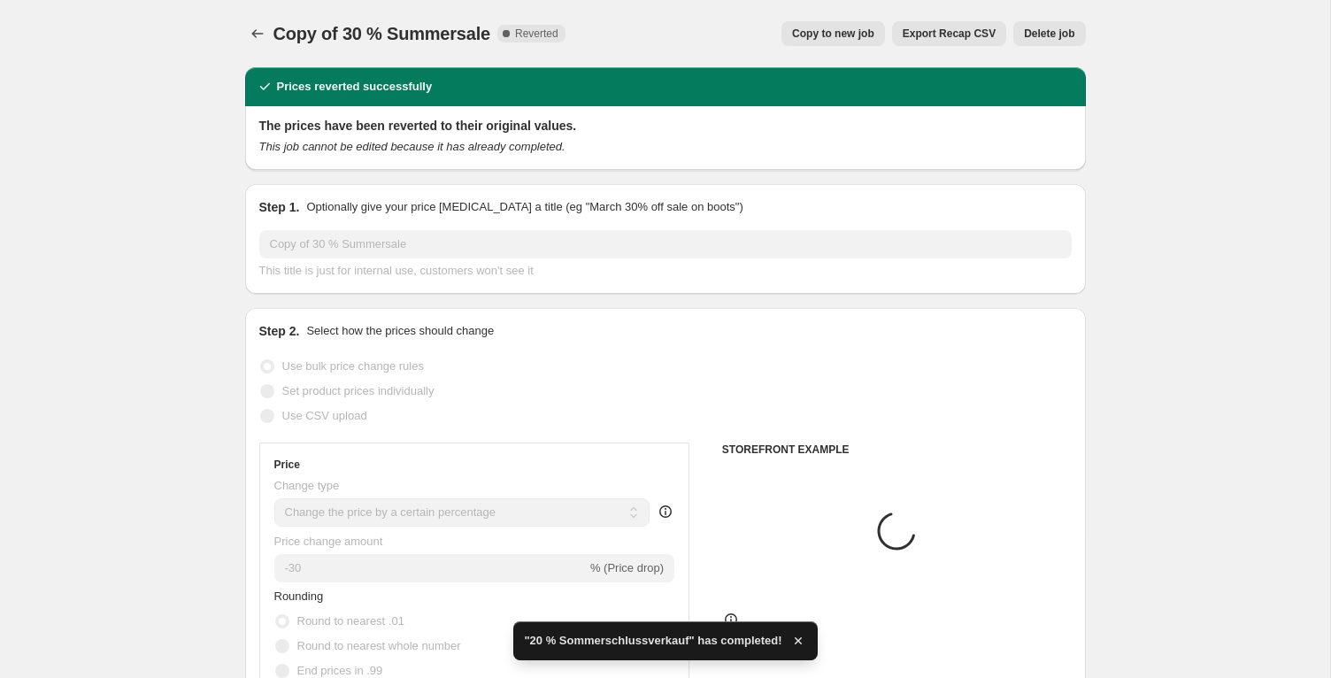
click at [802, 25] on button "Copy to new job" at bounding box center [833, 33] width 104 height 25
select select "percentage"
select select "tag"
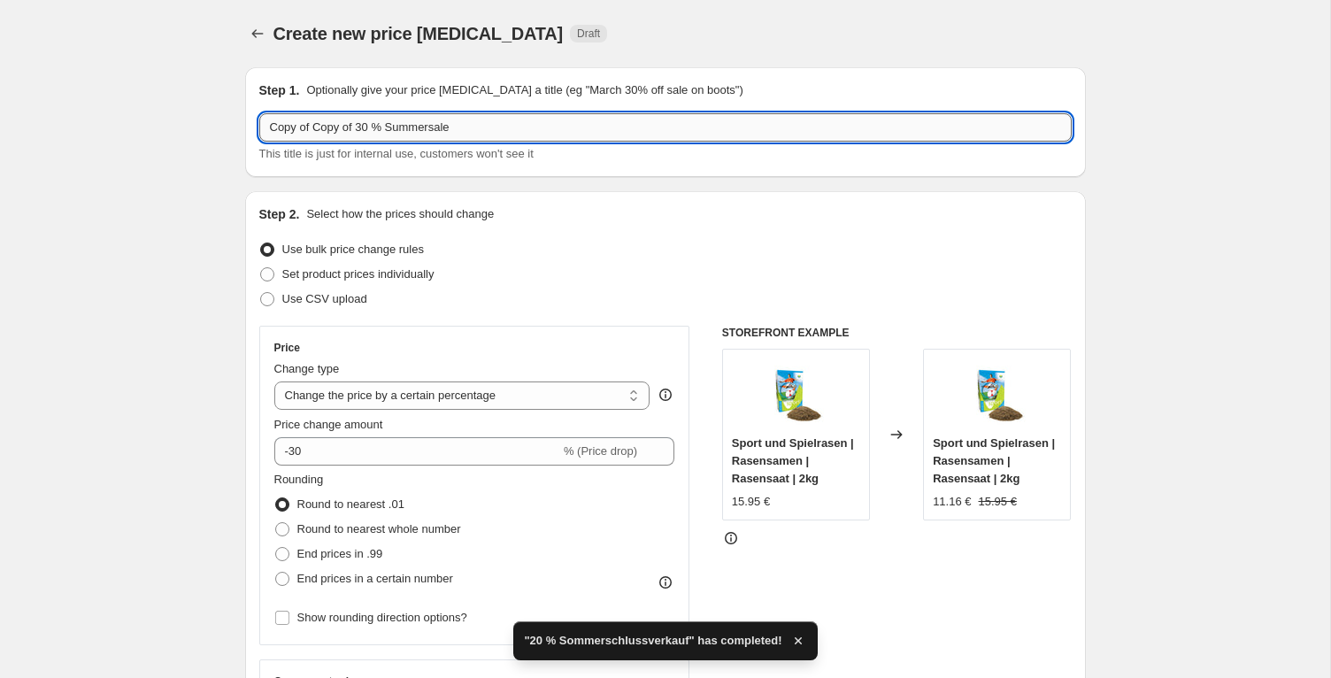
click at [417, 124] on input "Copy of Copy of 30 % Summersale" at bounding box center [665, 127] width 812 height 28
paste input "10 % Sommerschlussverkauf"
click at [255, 122] on div "Step 1. Optionally give your price [MEDICAL_DATA] a title (eg "March 30% off sa…" at bounding box center [665, 122] width 841 height 110
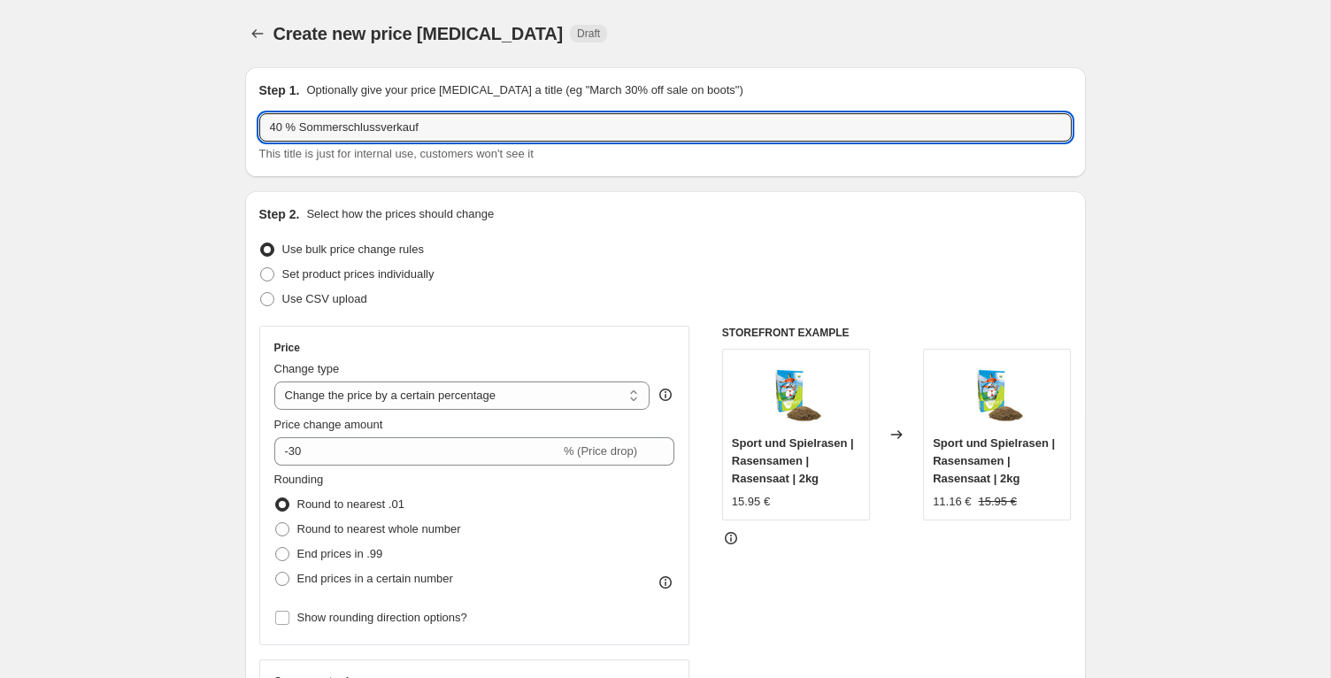
type input "40 % Sommerschlussverkauf"
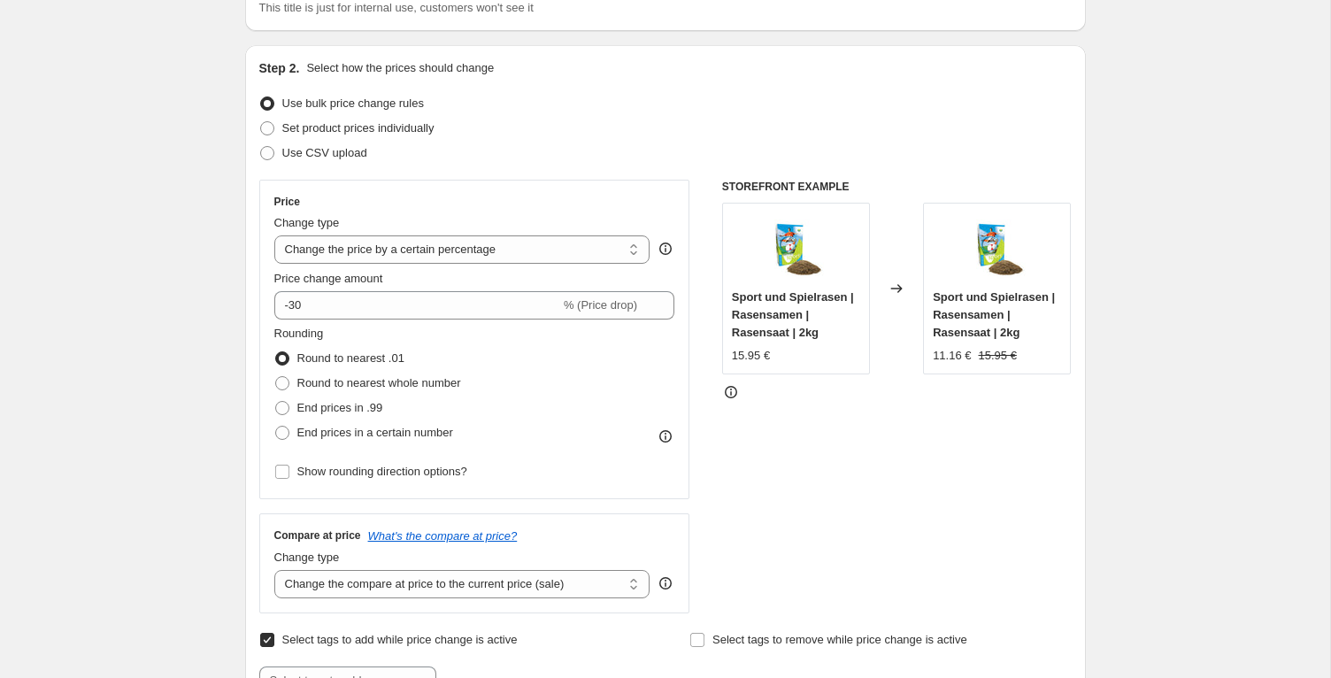
scroll to position [154, 0]
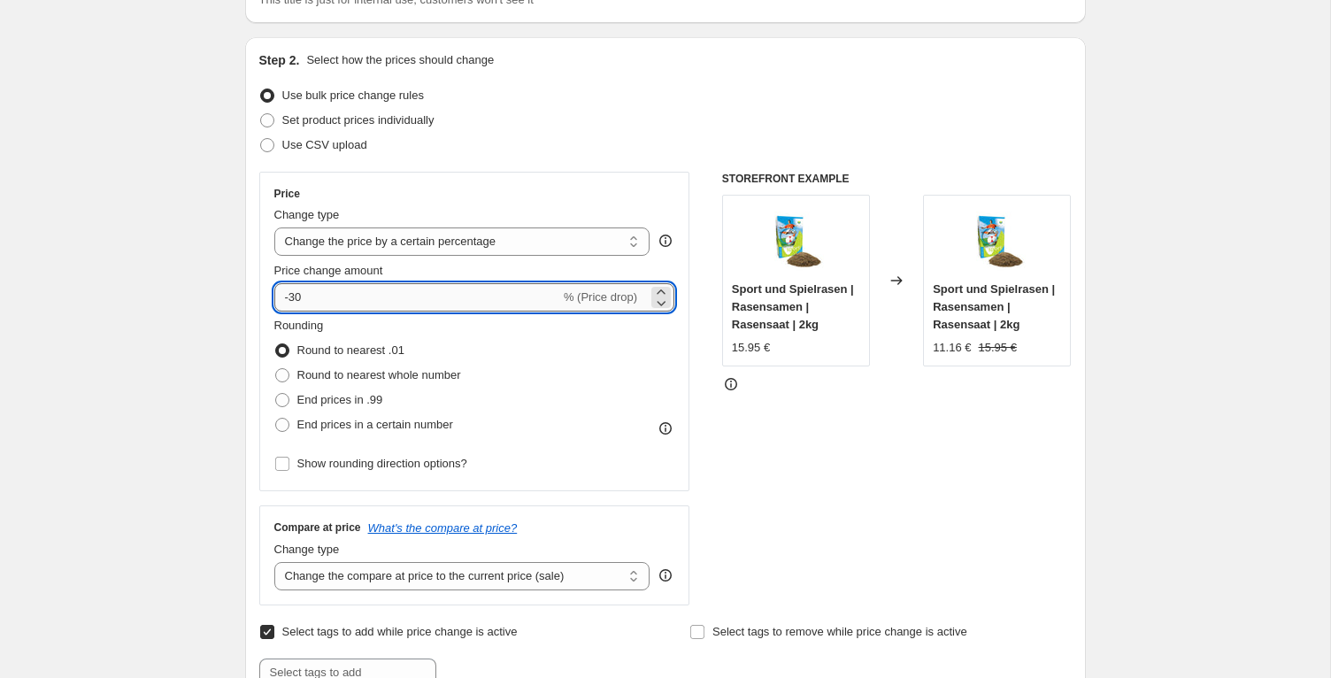
click at [293, 297] on input "-30" at bounding box center [417, 297] width 286 height 28
type input "-40"
drag, startPoint x: 279, startPoint y: 473, endPoint x: 259, endPoint y: 472, distance: 19.5
click at [279, 473] on label "Show rounding direction options?" at bounding box center [370, 463] width 193 height 25
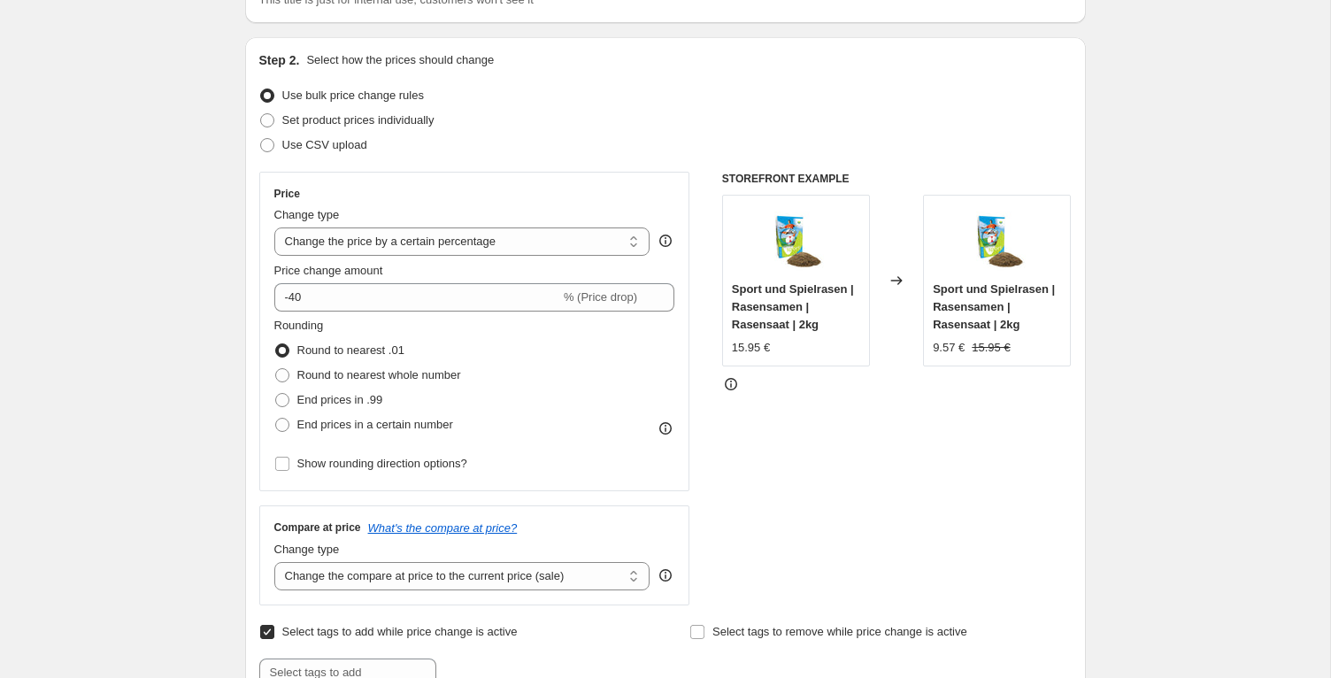
click at [279, 471] on input "Show rounding direction options?" at bounding box center [282, 464] width 14 height 14
checkbox input "true"
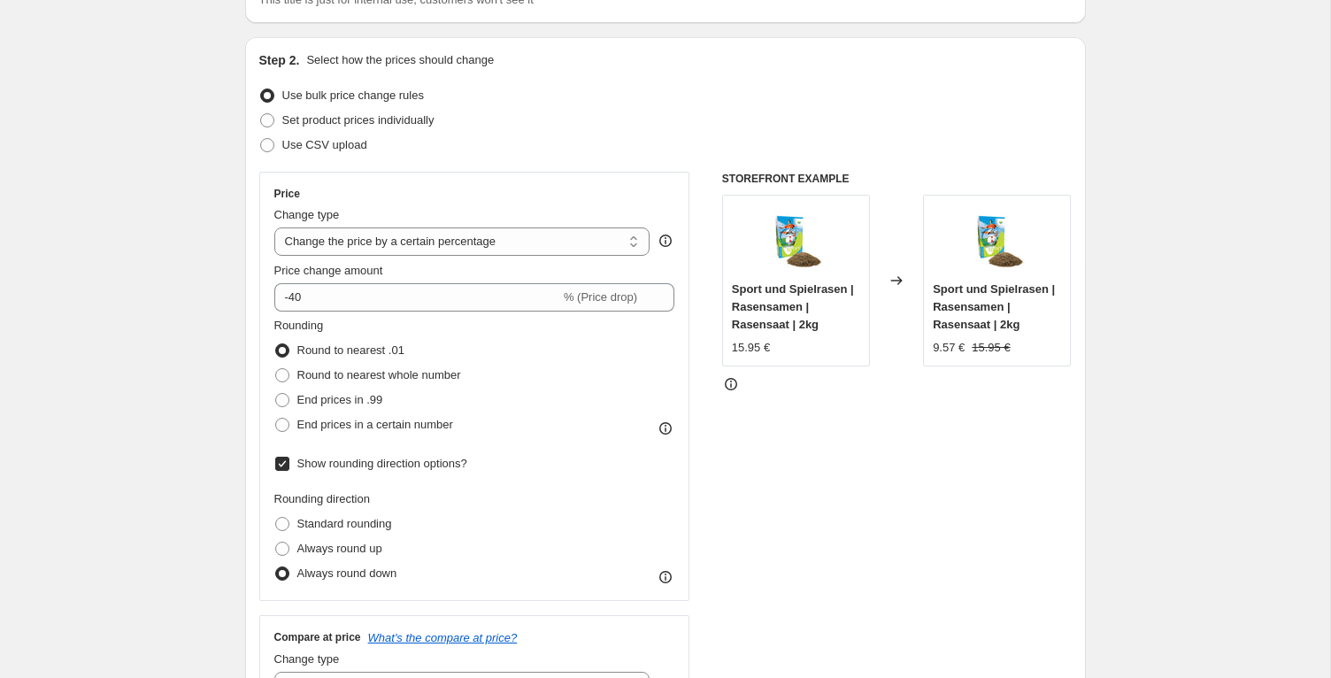
click at [256, 470] on div "Step 2. Select how the prices should change Use bulk price change rules Set pro…" at bounding box center [665, 452] width 841 height 830
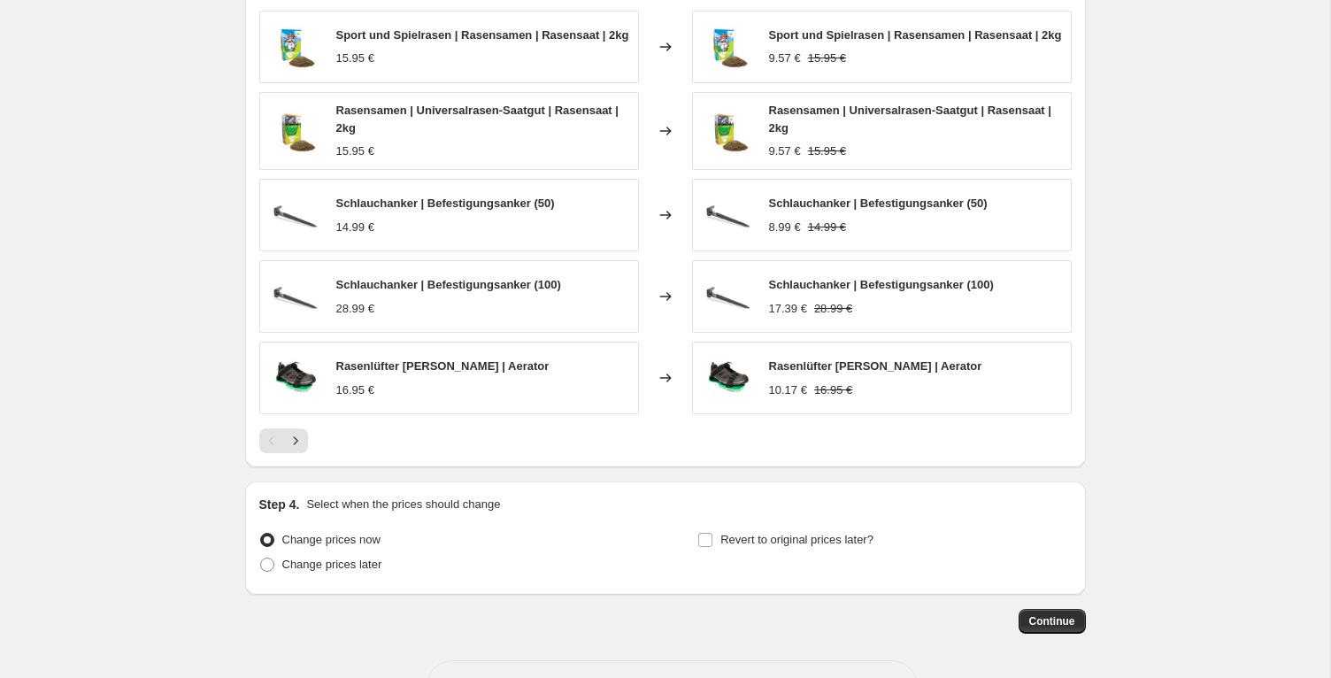
scroll to position [1511, 0]
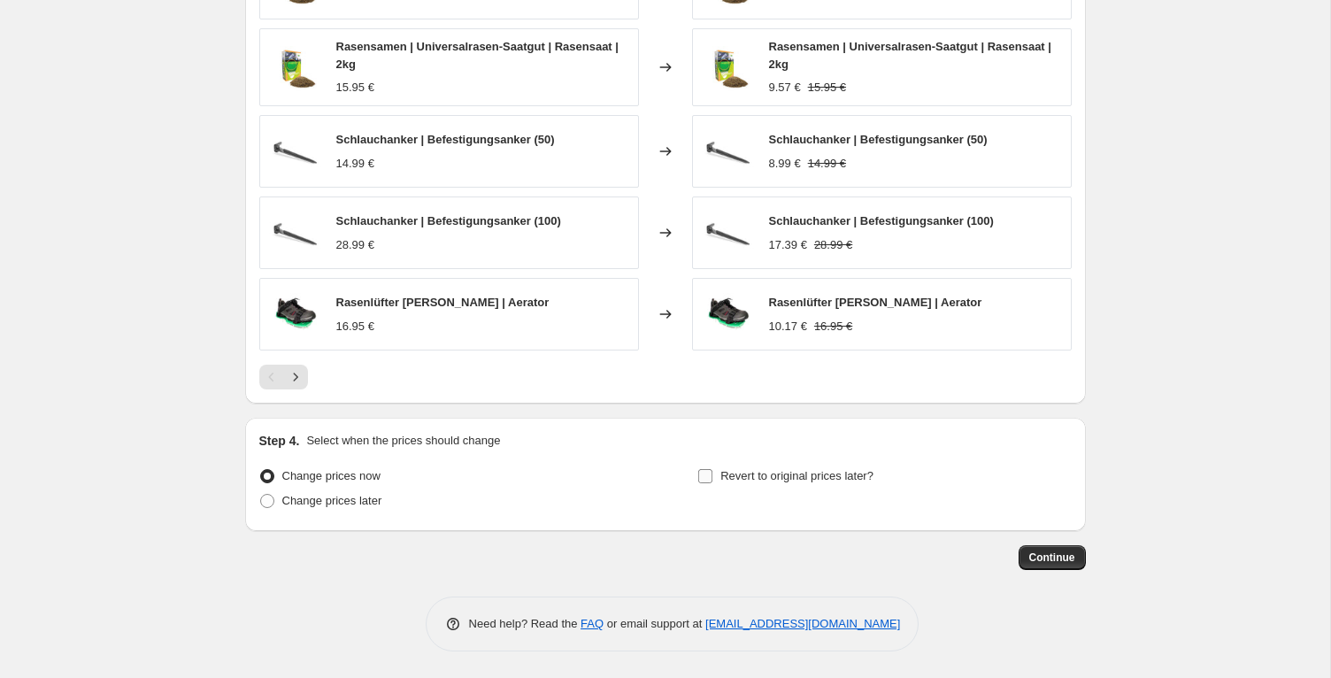
click at [719, 476] on label "Revert to original prices later?" at bounding box center [785, 476] width 176 height 25
click at [712, 476] on input "Revert to original prices later?" at bounding box center [705, 476] width 14 height 14
checkbox input "true"
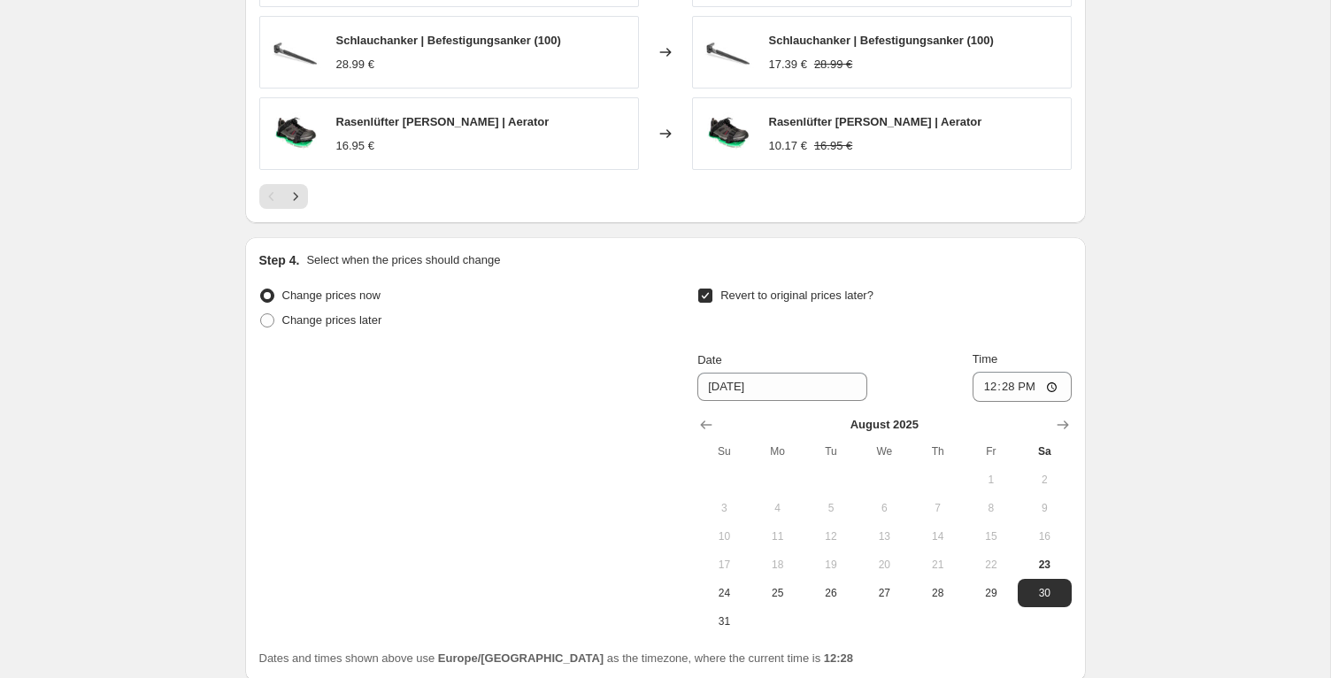
scroll to position [1686, 0]
click at [734, 621] on span "31" at bounding box center [723, 620] width 39 height 14
type input "[DATE]"
click at [1009, 390] on input "12:28" at bounding box center [1022, 386] width 99 height 30
type input "23:59"
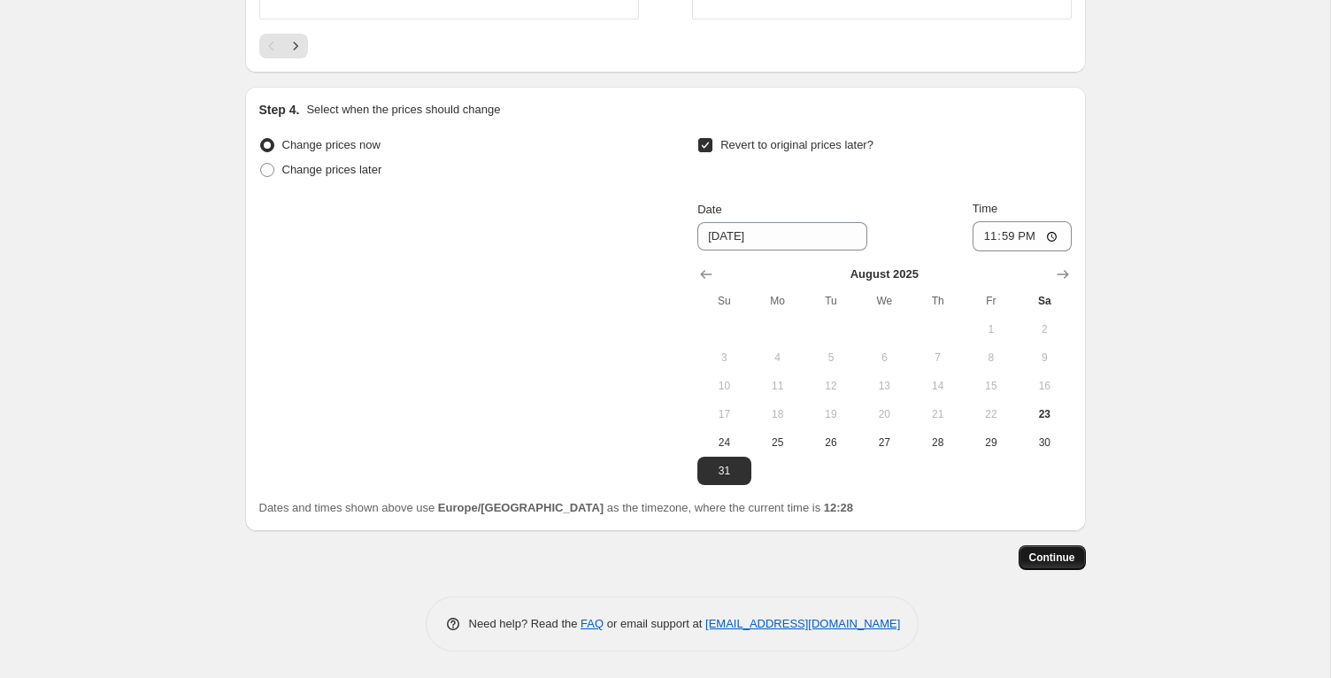
click at [1057, 550] on span "Continue" at bounding box center [1052, 557] width 46 height 14
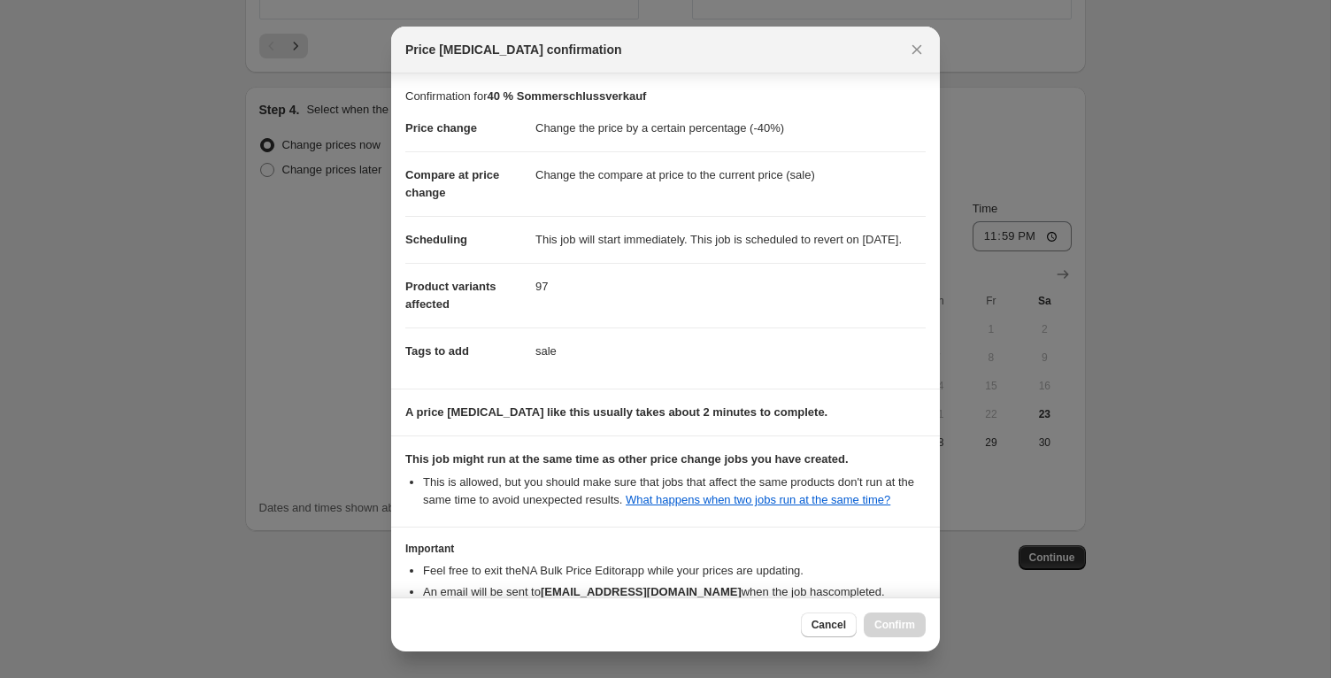
scroll to position [150, 0]
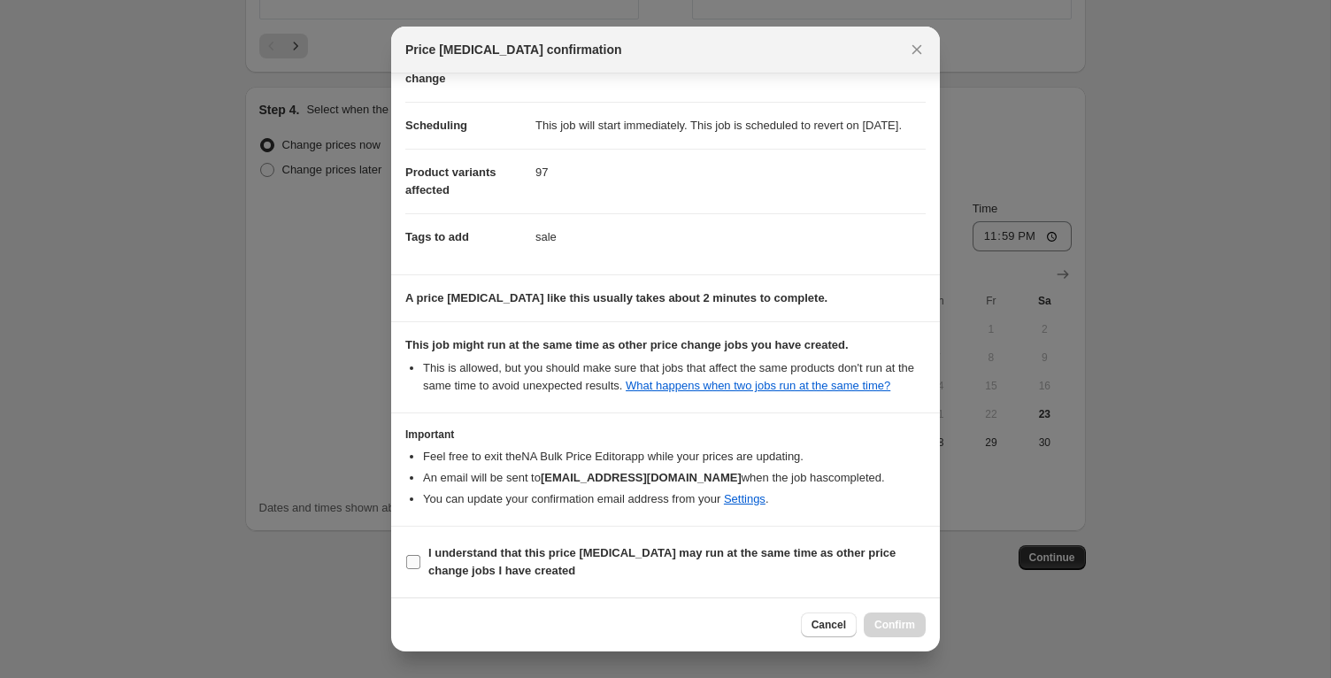
click at [575, 550] on b "I understand that this price [MEDICAL_DATA] may run at the same time as other p…" at bounding box center [661, 561] width 467 height 31
click at [420, 555] on input "I understand that this price [MEDICAL_DATA] may run at the same time as other p…" at bounding box center [413, 562] width 14 height 14
checkbox input "true"
click at [732, 598] on div "Cancel Confirm" at bounding box center [665, 624] width 549 height 54
click at [896, 626] on span "Confirm" at bounding box center [894, 625] width 41 height 14
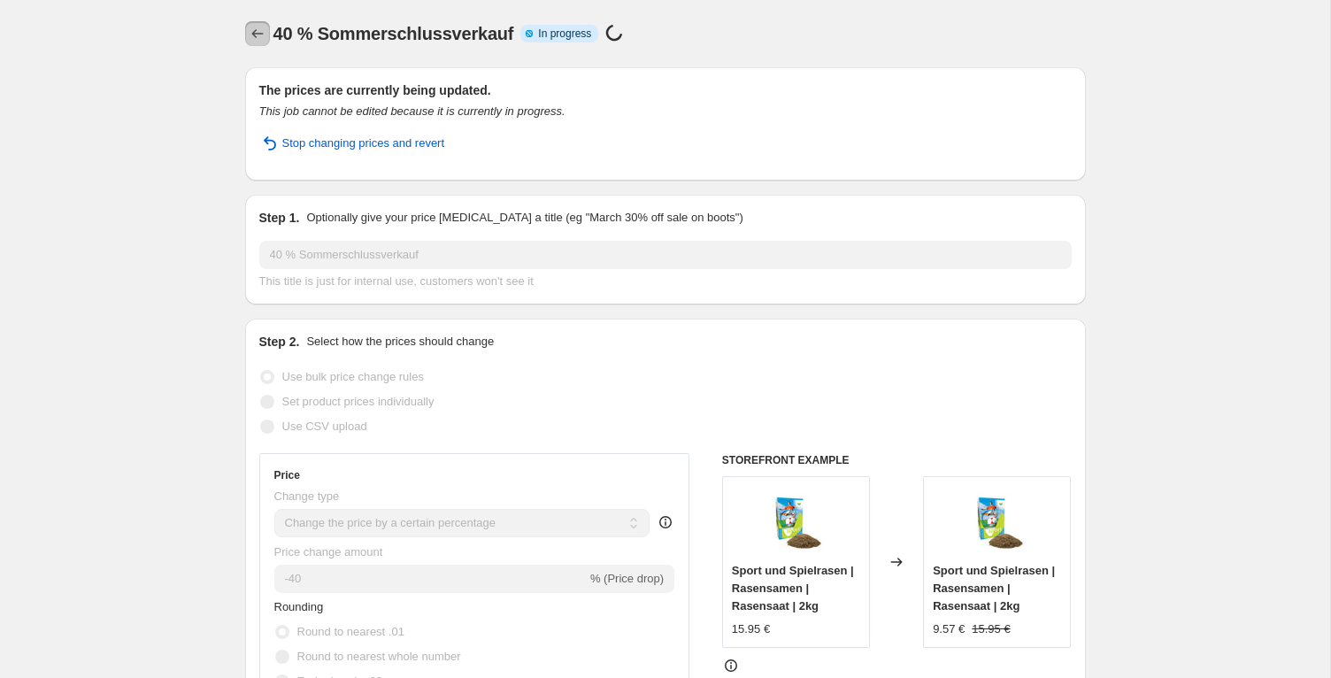
click at [249, 34] on icon "Price change jobs" at bounding box center [258, 34] width 18 height 18
